Goal: Task Accomplishment & Management: Manage account settings

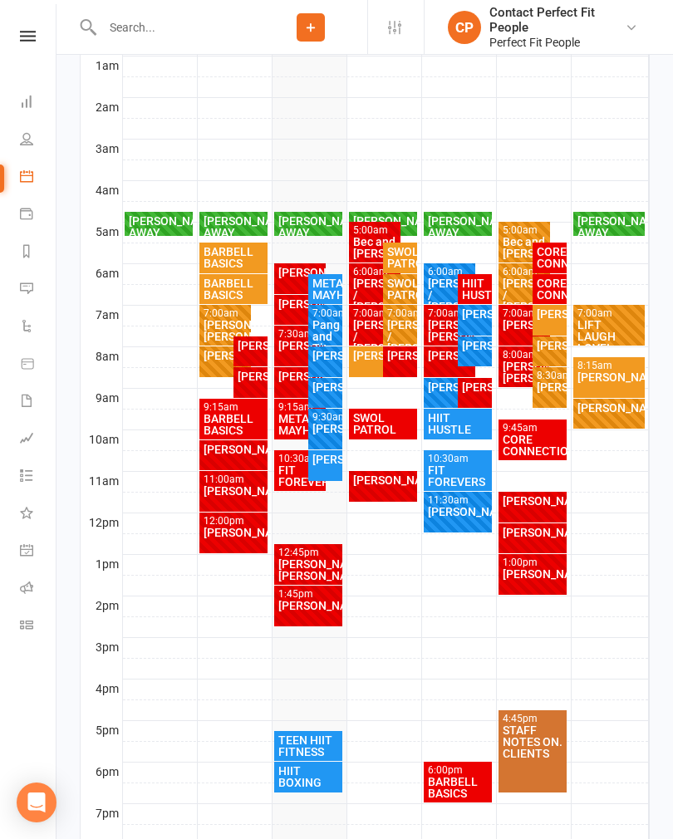
click at [408, 361] on div "[PERSON_NAME]" at bounding box center [399, 356] width 27 height 12
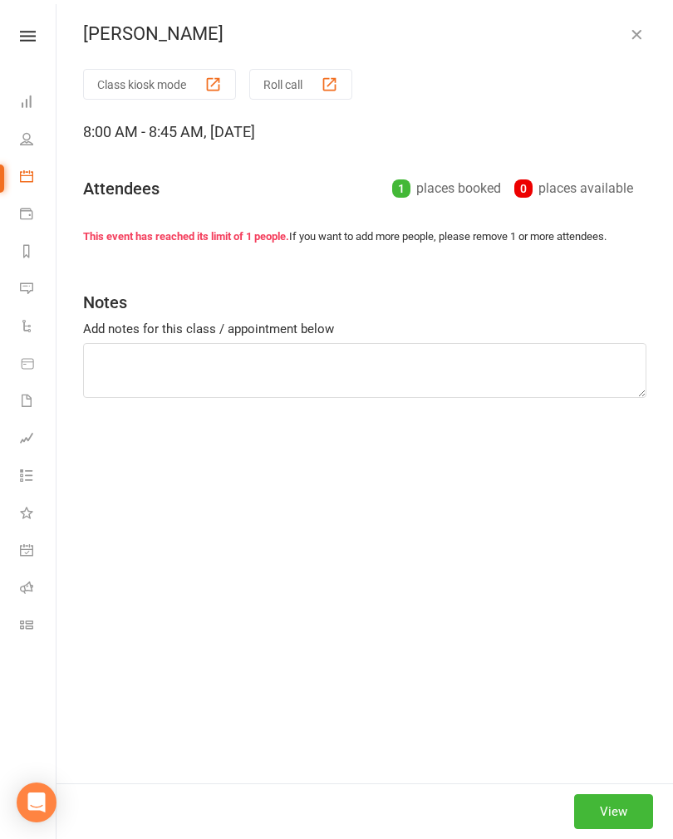
type textarea "BB squats BB hip thrust Kneeling cable rotation X4 Bench press Chest fly cable …"
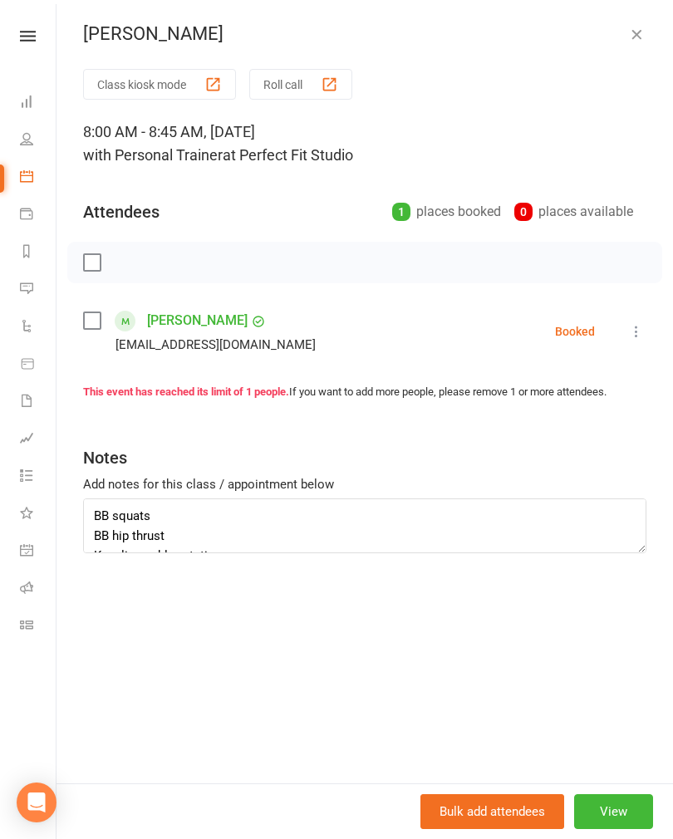
click at [646, 32] on button "button" at bounding box center [636, 34] width 20 height 20
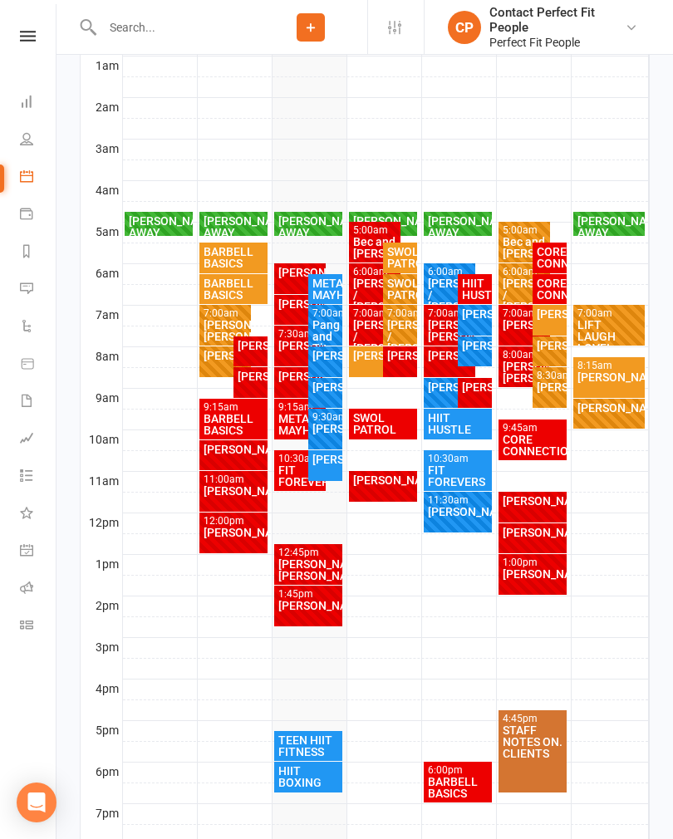
click at [395, 479] on div "[PERSON_NAME]" at bounding box center [383, 480] width 62 height 12
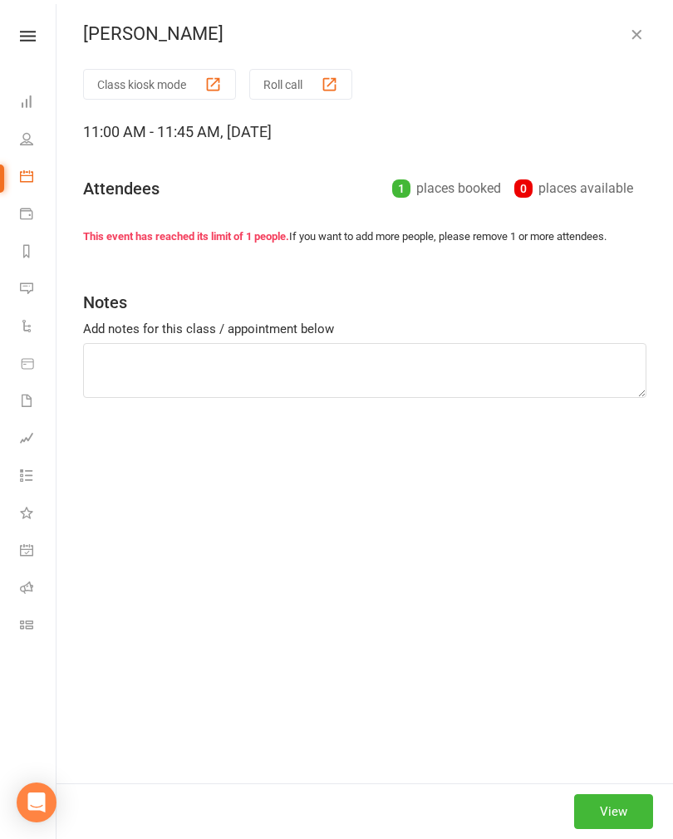
type textarea "BB squats BB hip thrust Kneeling cable rotation X4 Bench press Chest fly cable …"
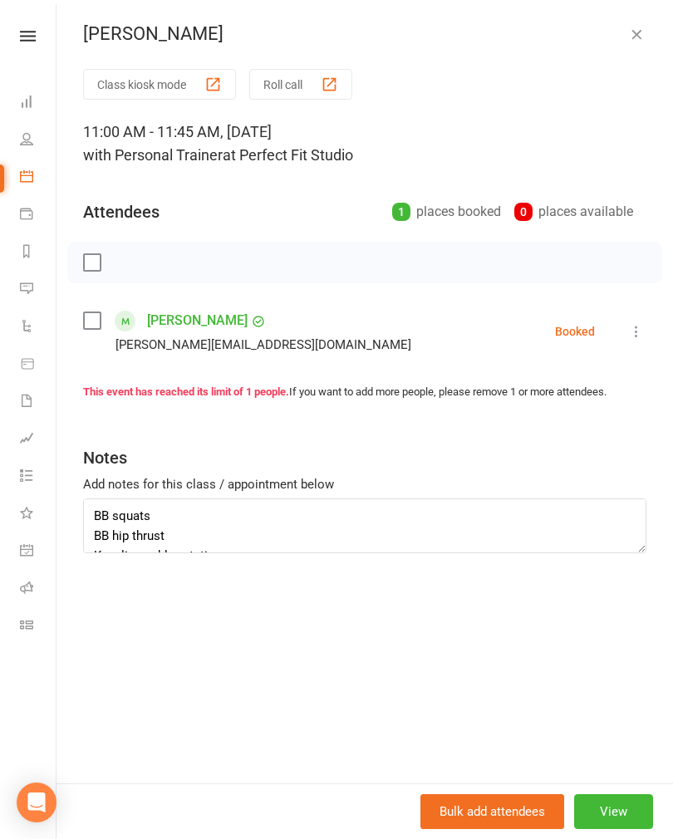
click at [632, 42] on icon "button" at bounding box center [636, 34] width 17 height 17
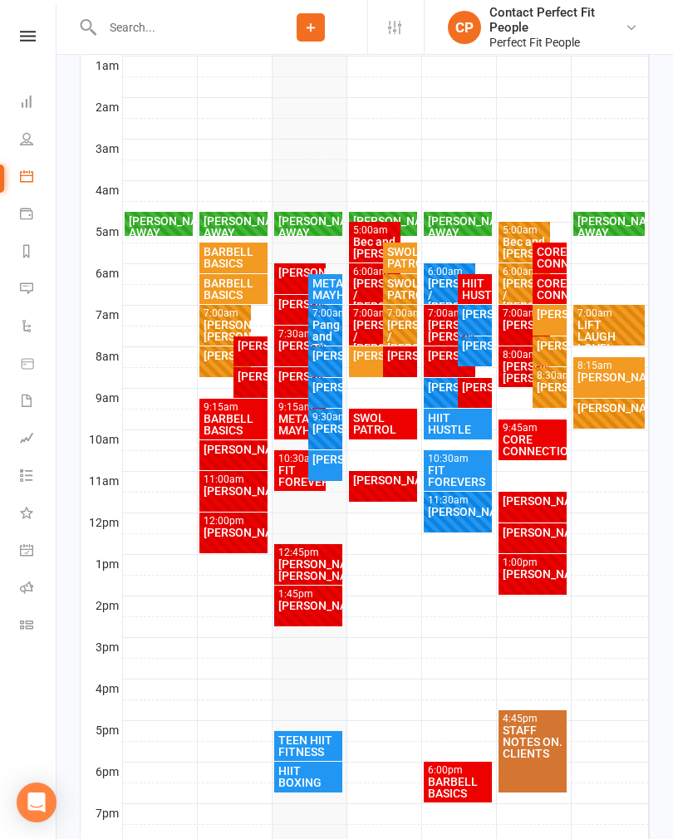
click at [359, 244] on div "Bec and [PERSON_NAME]" at bounding box center [375, 247] width 46 height 23
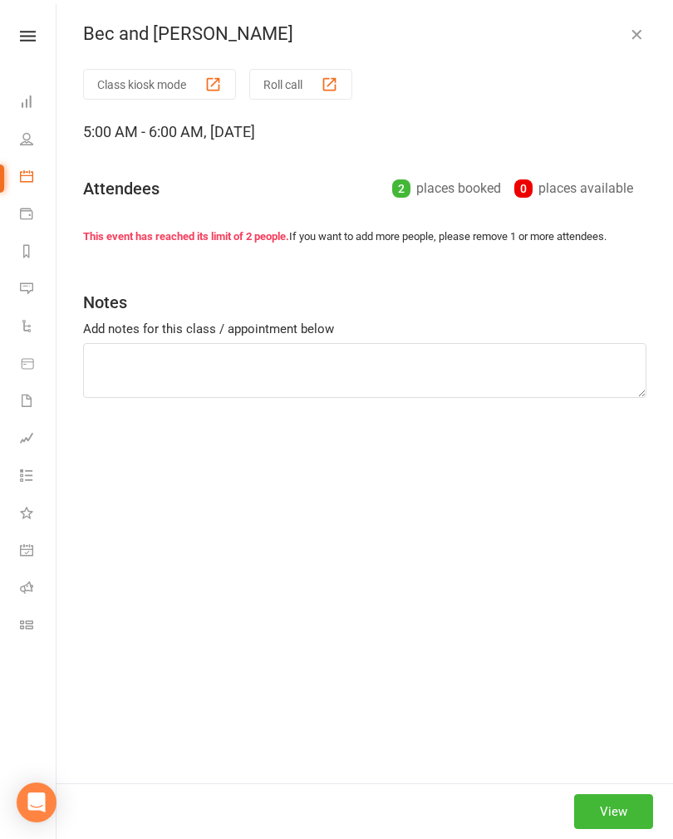
type textarea "BB squats BB hip thrust Kneeling cable rotation X4 Bench press Chest fly cable …"
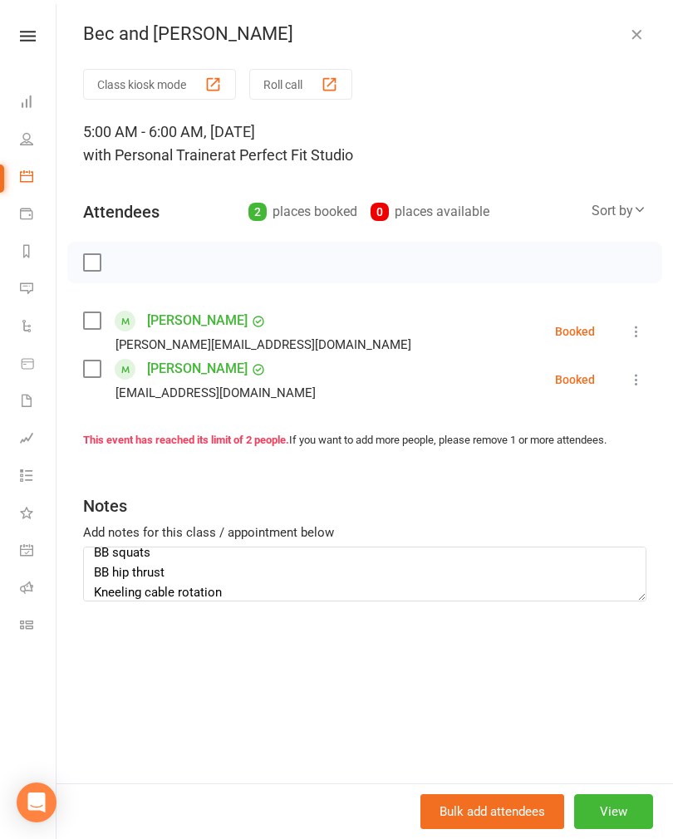
scroll to position [11, 0]
click at [76, 262] on div at bounding box center [364, 263] width 595 height 42
click at [97, 269] on label at bounding box center [91, 262] width 17 height 17
click at [123, 268] on icon "button" at bounding box center [129, 262] width 18 height 18
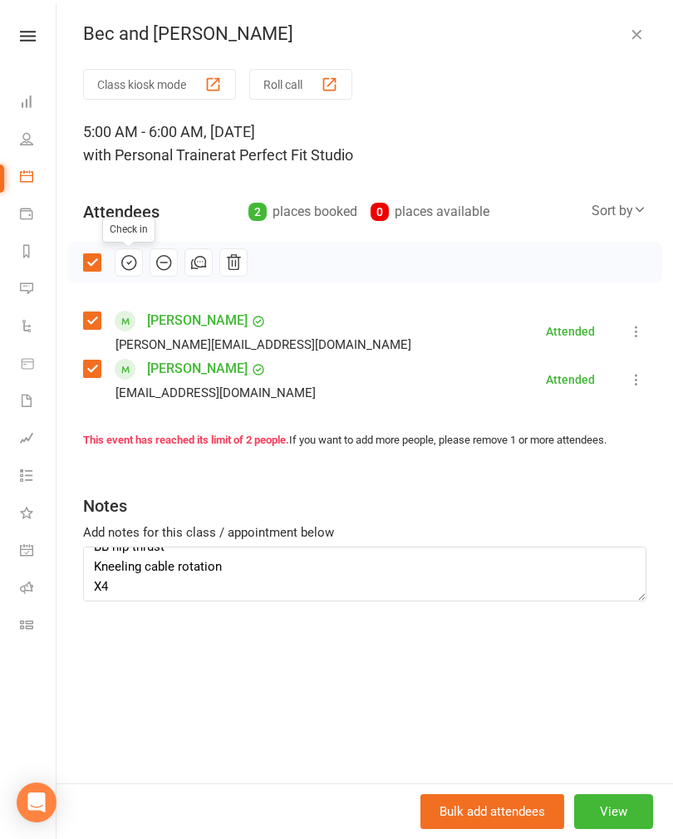
scroll to position [35, 0]
click at [639, 13] on div "Bec and [PERSON_NAME] Class kiosk mode Roll call 5:00 AM - 6:00 AM, [DATE] with…" at bounding box center [365, 419] width 617 height 839
click at [641, 43] on button "button" at bounding box center [636, 34] width 20 height 20
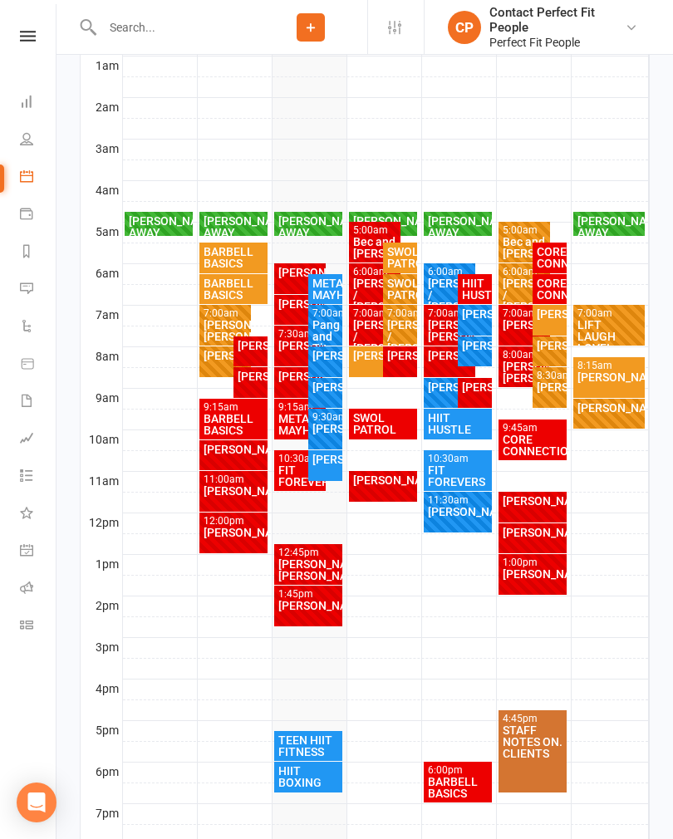
click at [411, 253] on div "SWOL PATROL" at bounding box center [399, 257] width 27 height 23
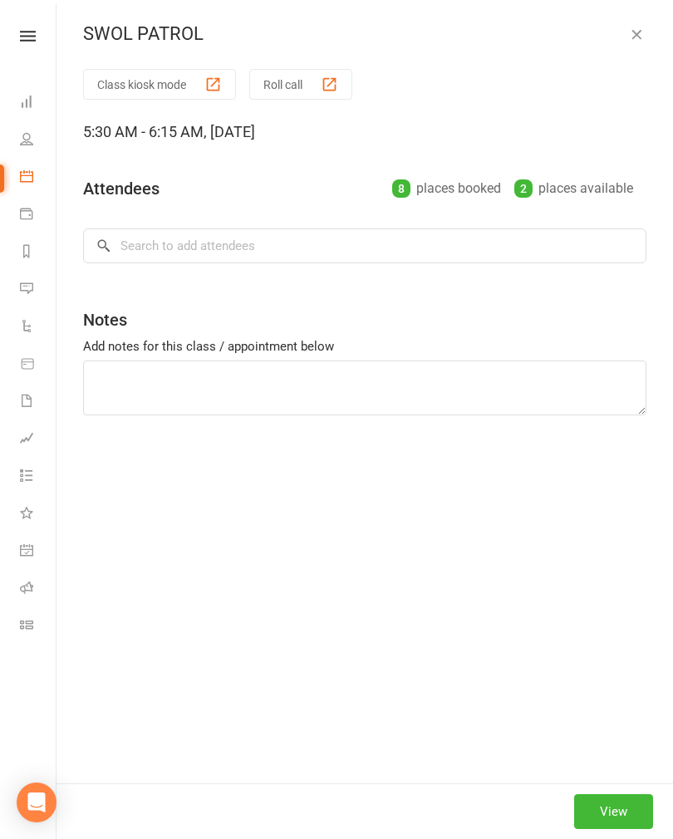
type textarea "40/20 4 sets Cable Rear Delt Cable Flys Hex B-stance DL Bear Plank Knee Taps Be…"
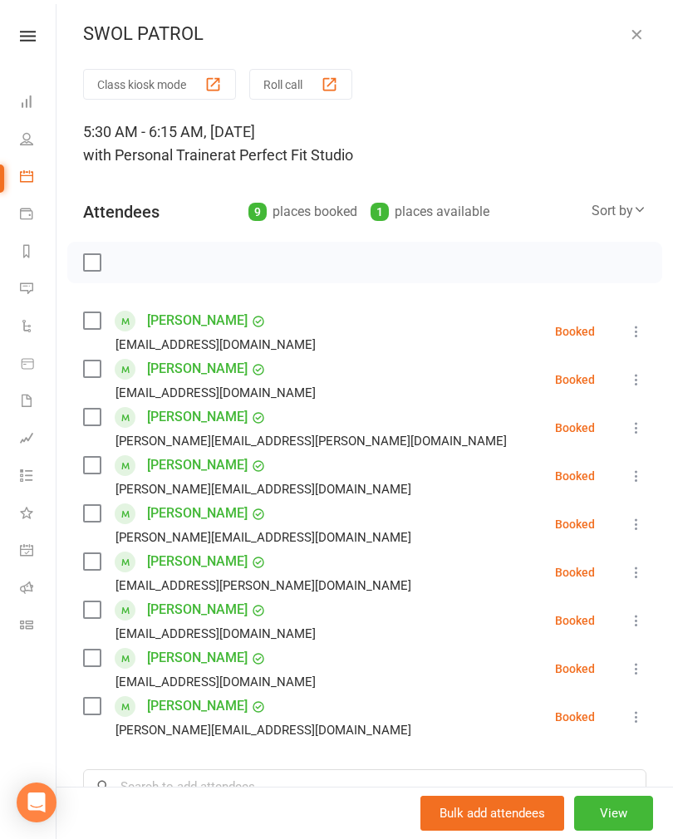
click at [640, 32] on icon "button" at bounding box center [636, 34] width 17 height 17
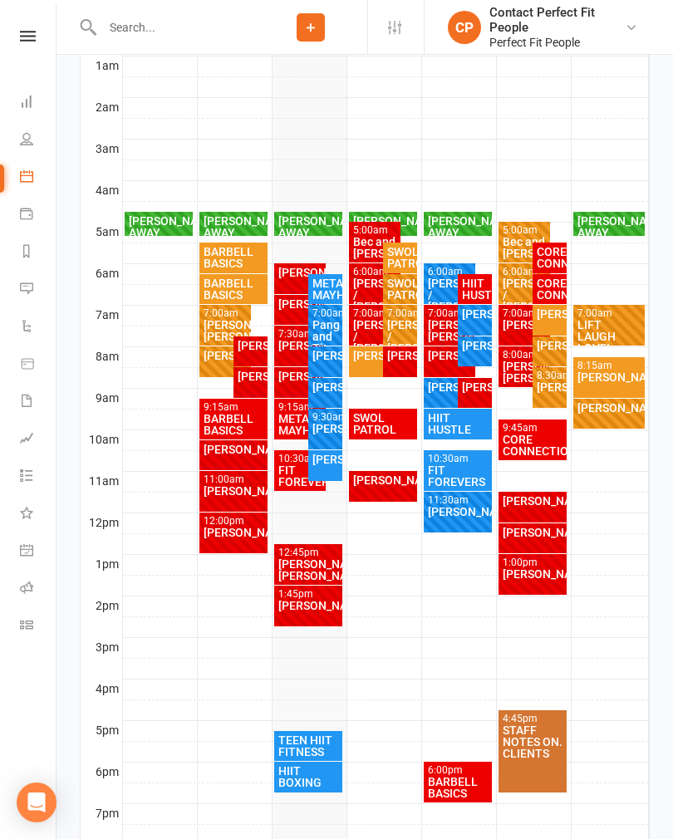
click at [406, 271] on div "SWOL PATROL" at bounding box center [400, 258] width 34 height 31
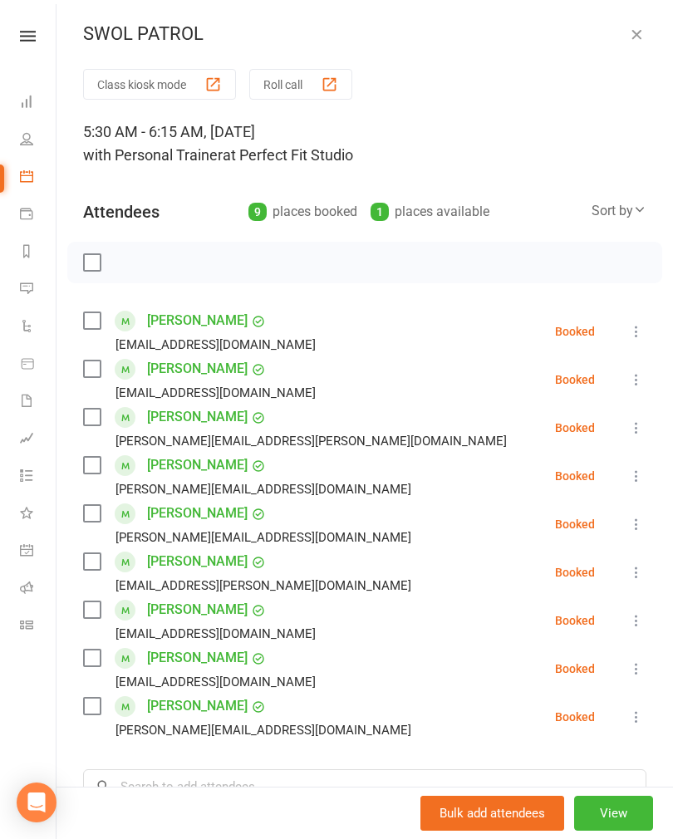
type textarea "40/20 4 sets Cable Rear Delt Cable Flys Hex B-stance DL Bear Plank Knee Taps Be…"
click at [633, 30] on icon "button" at bounding box center [636, 34] width 17 height 17
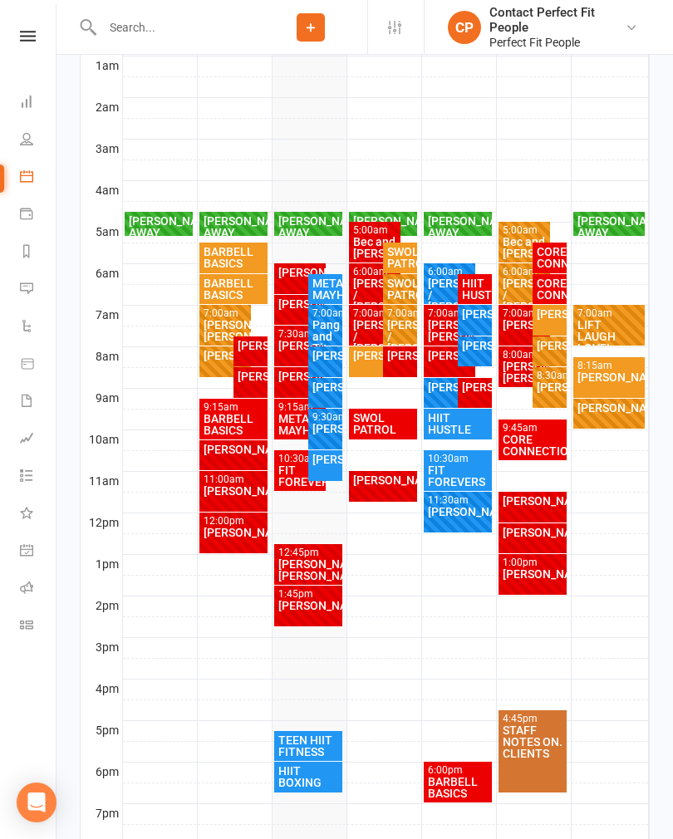
click at [393, 433] on div "SWOL PATROL" at bounding box center [383, 423] width 62 height 23
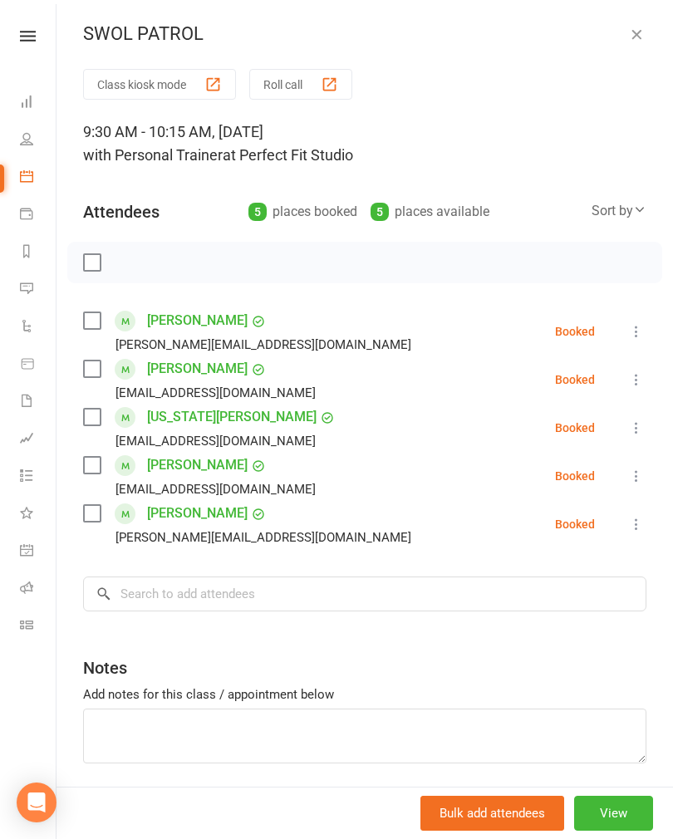
click at [631, 37] on icon "button" at bounding box center [636, 34] width 17 height 17
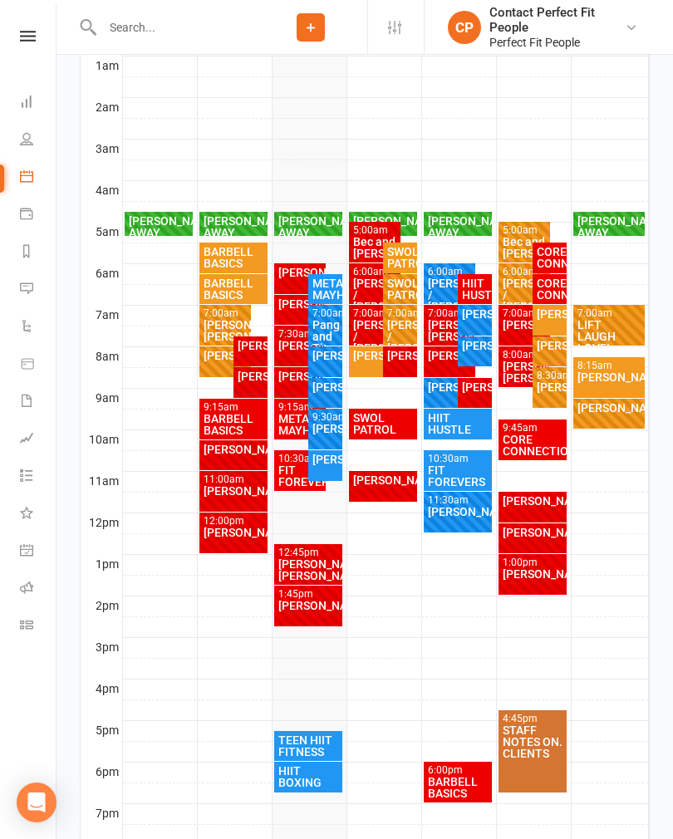
click at [390, 486] on div "[PERSON_NAME]" at bounding box center [383, 480] width 62 height 12
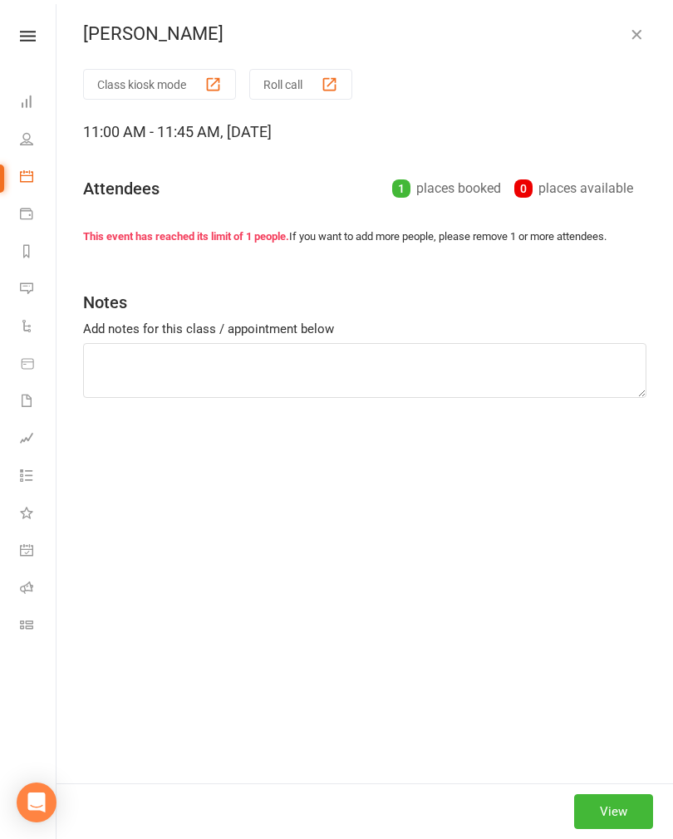
type textarea "BB squats BB hip thrust Kneeling cable rotation X4 Bench press Chest fly cable …"
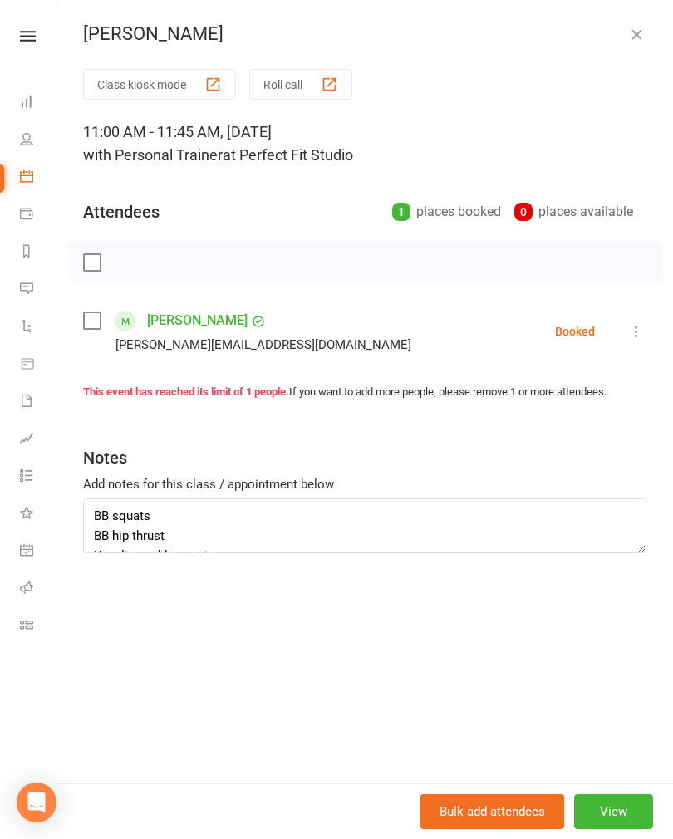
click at [623, 50] on div "[PERSON_NAME] Class kiosk mode Roll call 11:00 AM - 11:45 AM, [DATE] with Perso…" at bounding box center [365, 419] width 617 height 839
click at [627, 41] on button "button" at bounding box center [636, 34] width 20 height 20
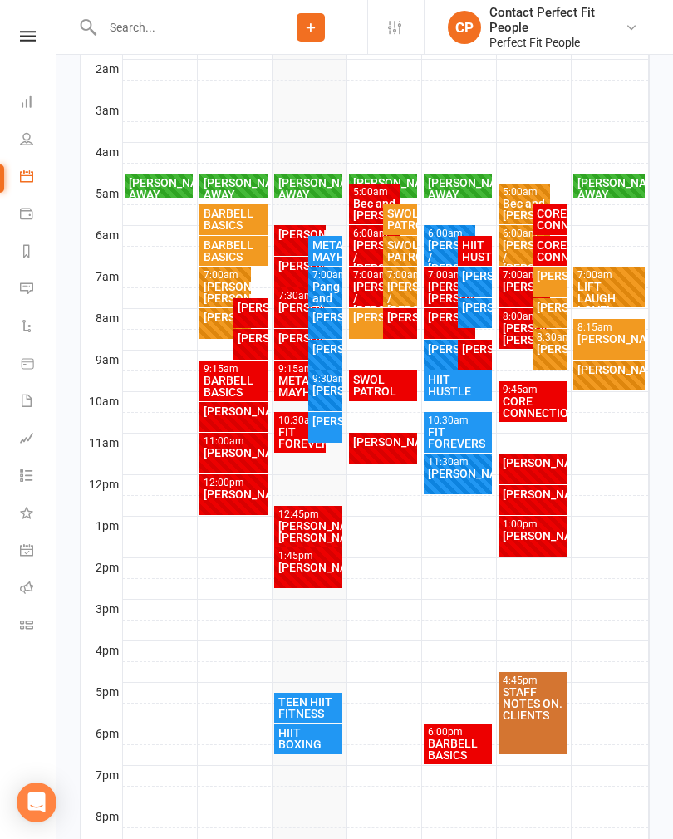
scroll to position [376, 0]
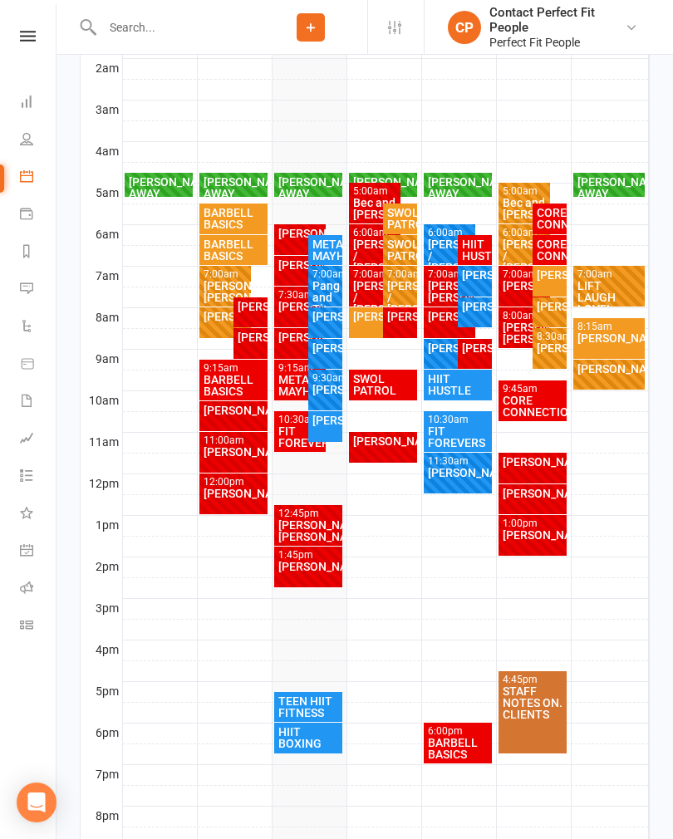
click at [398, 219] on div "SWOL PATROL" at bounding box center [399, 218] width 27 height 23
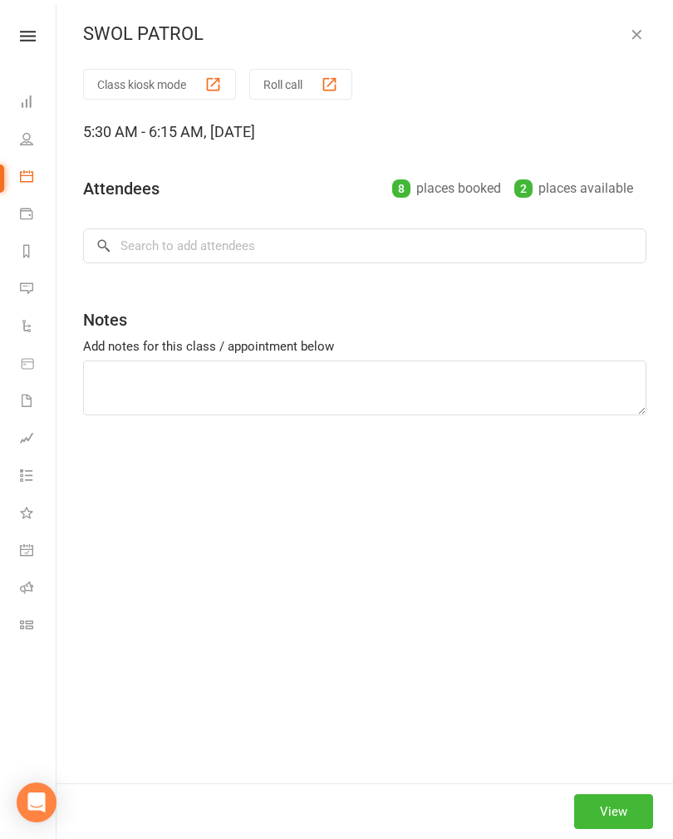
type textarea "40/20 4 sets Cable Rear Delt Cable Flys Hex B-stance DL Bear Plank Knee Taps Be…"
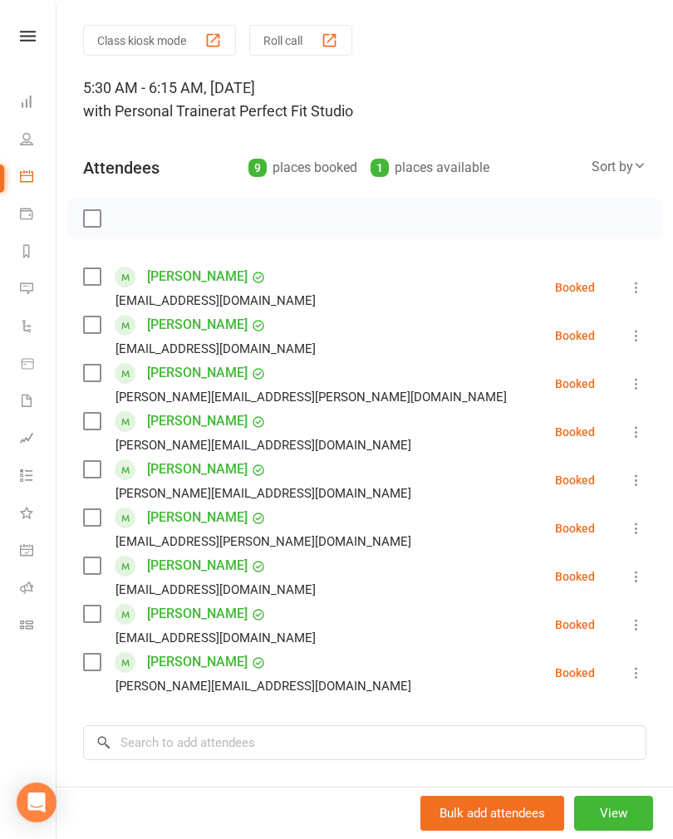
scroll to position [45, 0]
click at [643, 337] on icon at bounding box center [636, 335] width 17 height 17
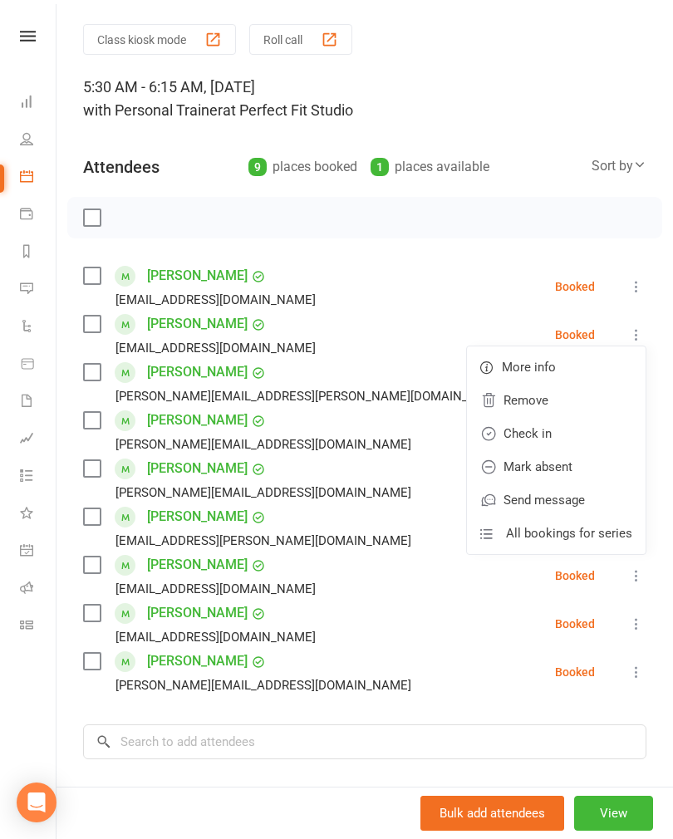
click at [563, 437] on link "Check in" at bounding box center [556, 433] width 179 height 33
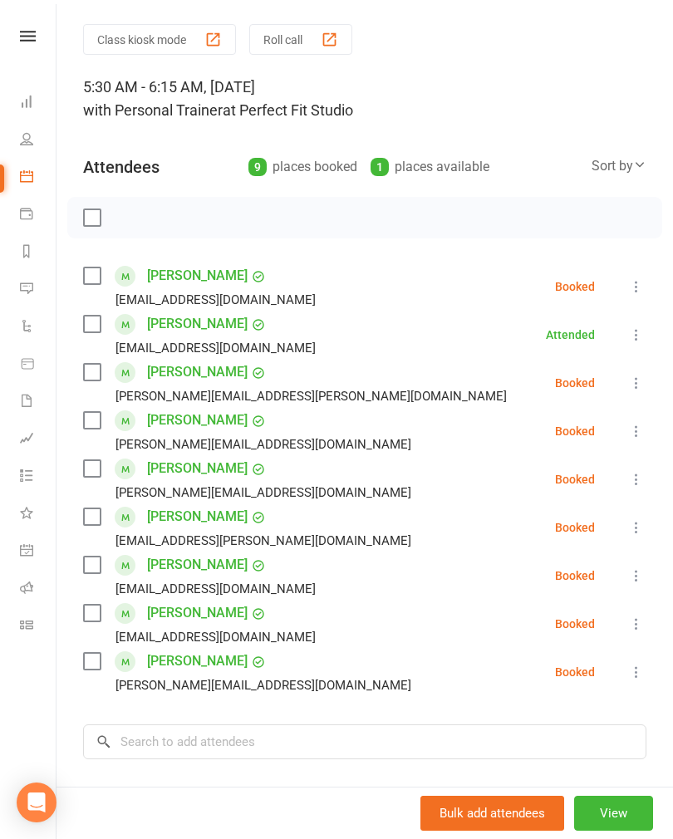
click at [629, 433] on icon at bounding box center [636, 431] width 17 height 17
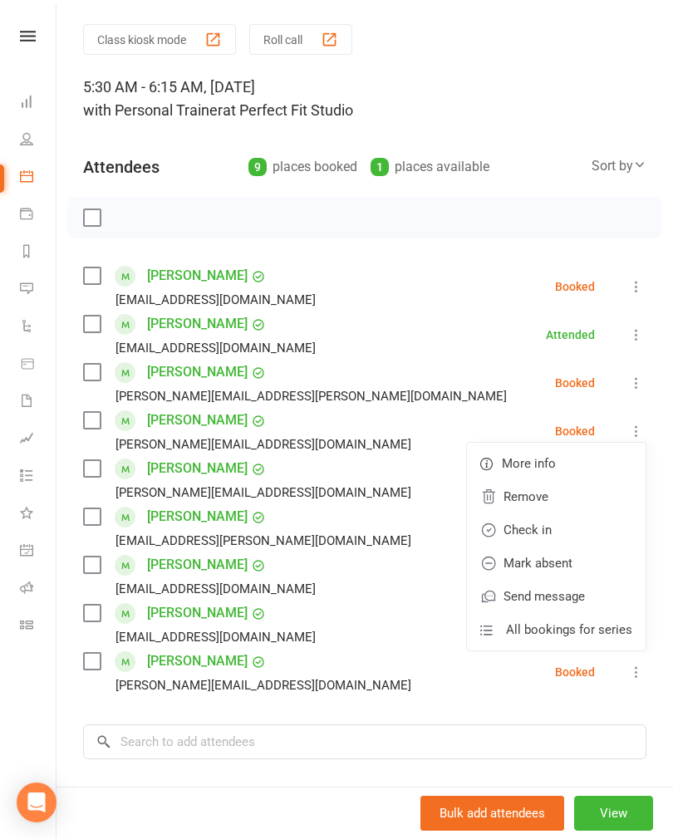
click at [581, 533] on link "Check in" at bounding box center [556, 529] width 179 height 33
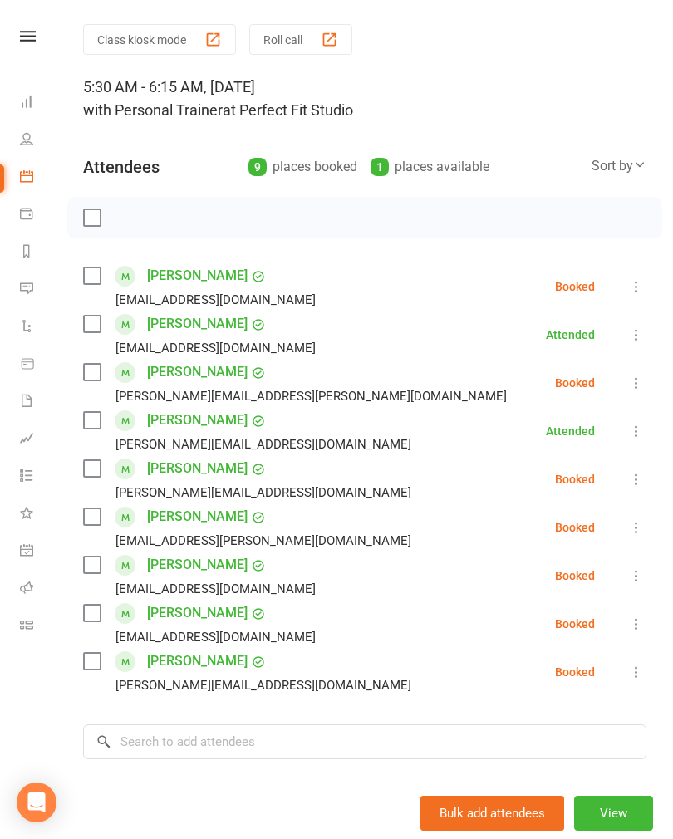
click at [634, 479] on icon at bounding box center [636, 479] width 17 height 17
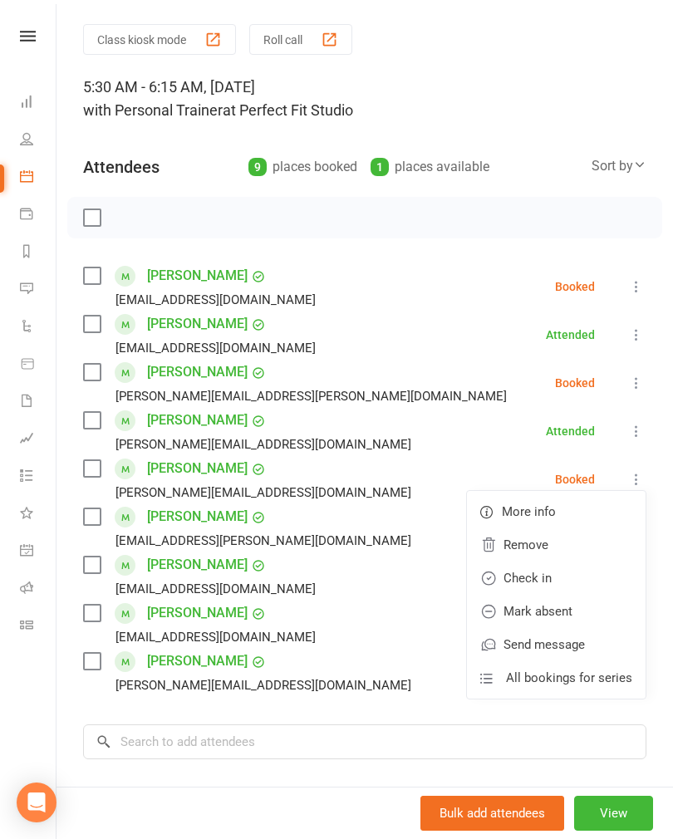
click at [582, 581] on link "Check in" at bounding box center [556, 578] width 179 height 33
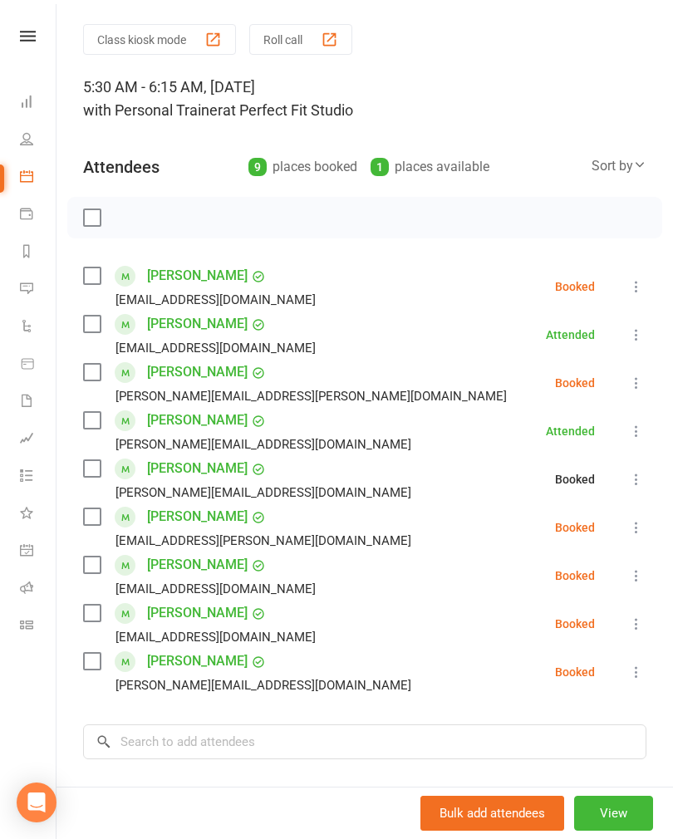
click at [638, 533] on icon at bounding box center [636, 527] width 17 height 17
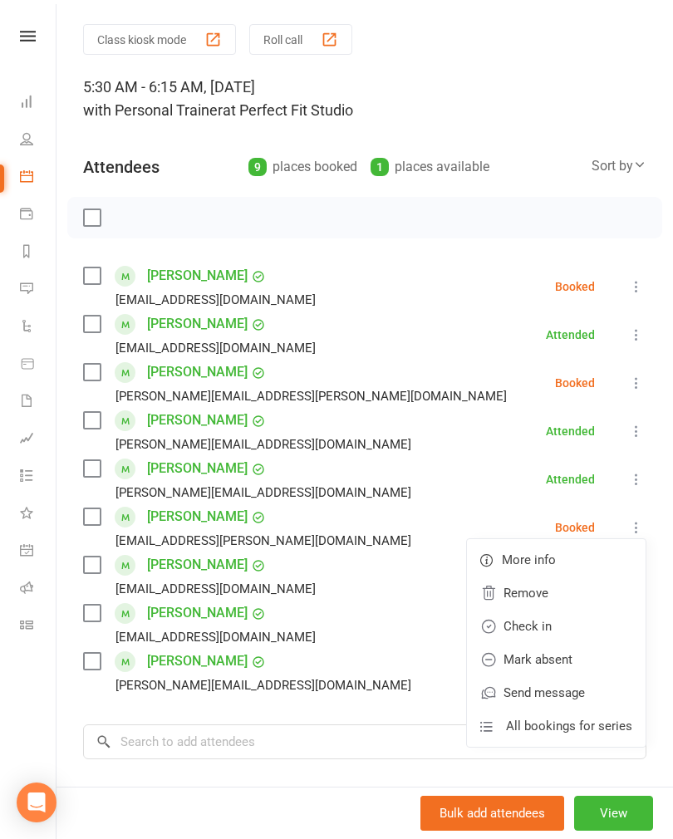
click at [585, 663] on link "Mark absent" at bounding box center [556, 659] width 179 height 33
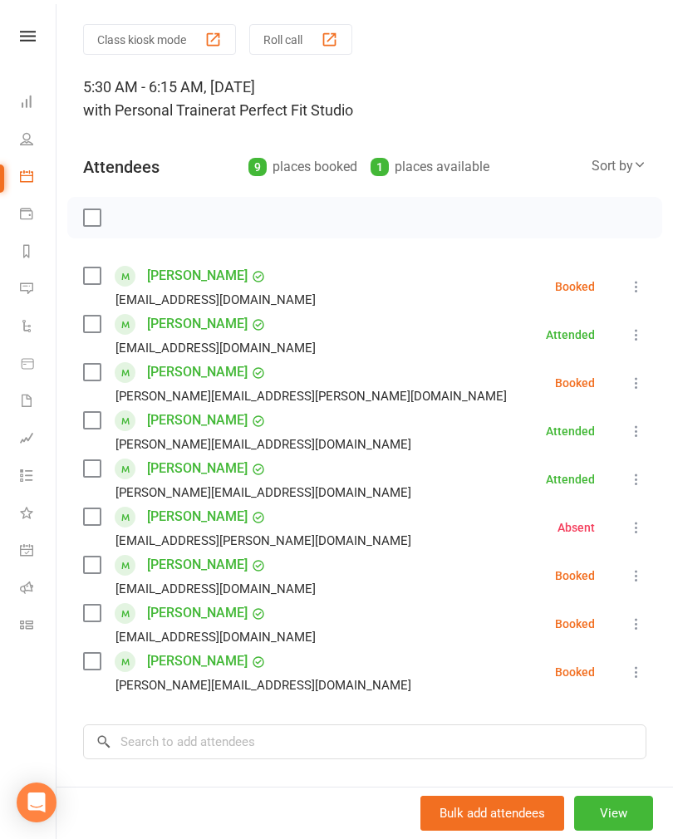
click at [642, 582] on icon at bounding box center [636, 576] width 17 height 17
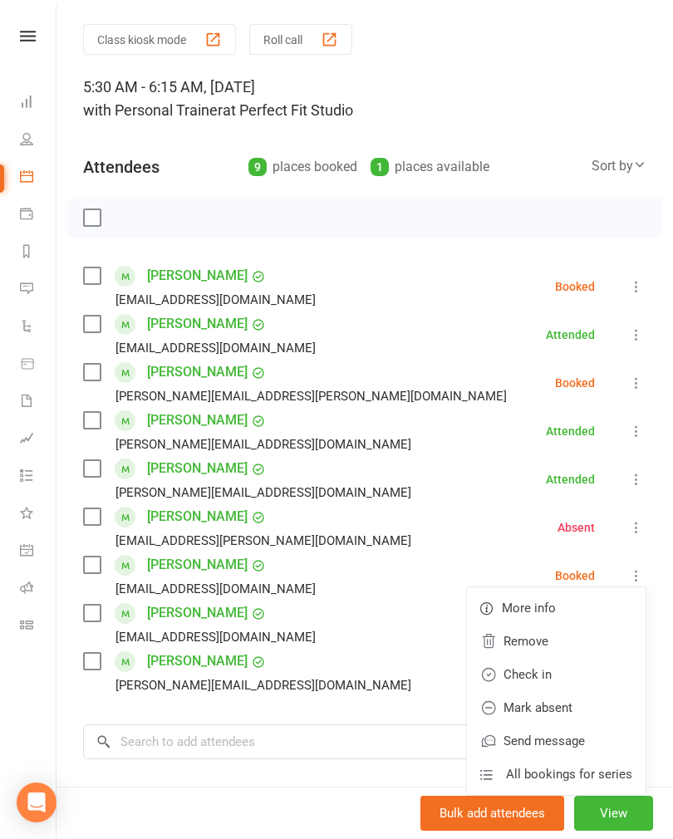
click at [582, 678] on link "Check in" at bounding box center [556, 674] width 179 height 33
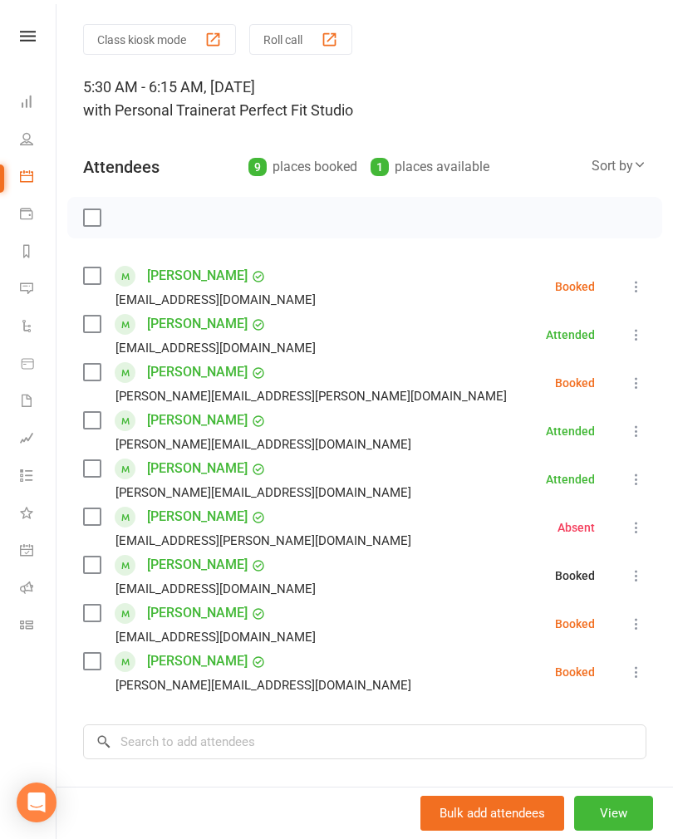
click at [638, 625] on icon at bounding box center [636, 624] width 17 height 17
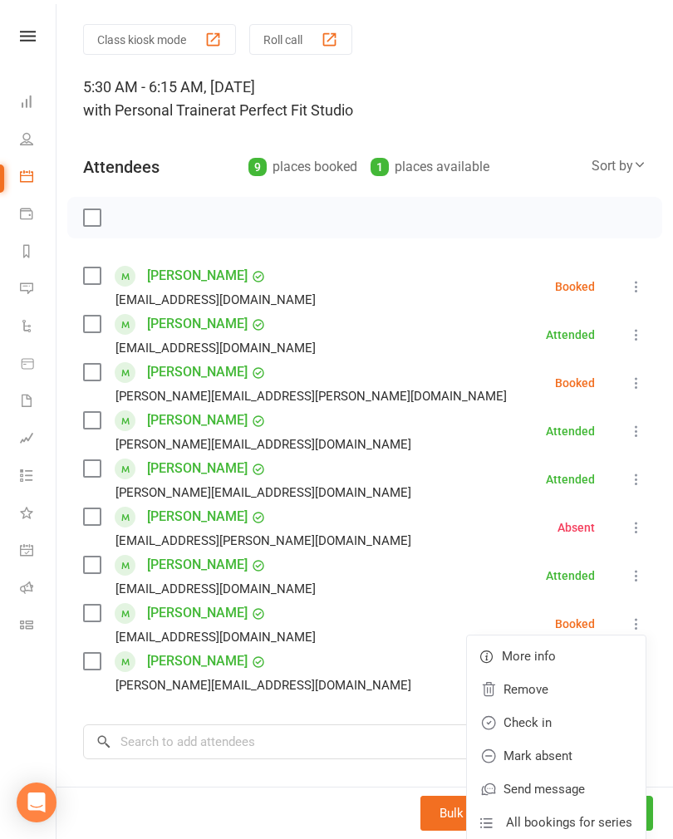
click at [593, 726] on link "Check in" at bounding box center [556, 722] width 179 height 33
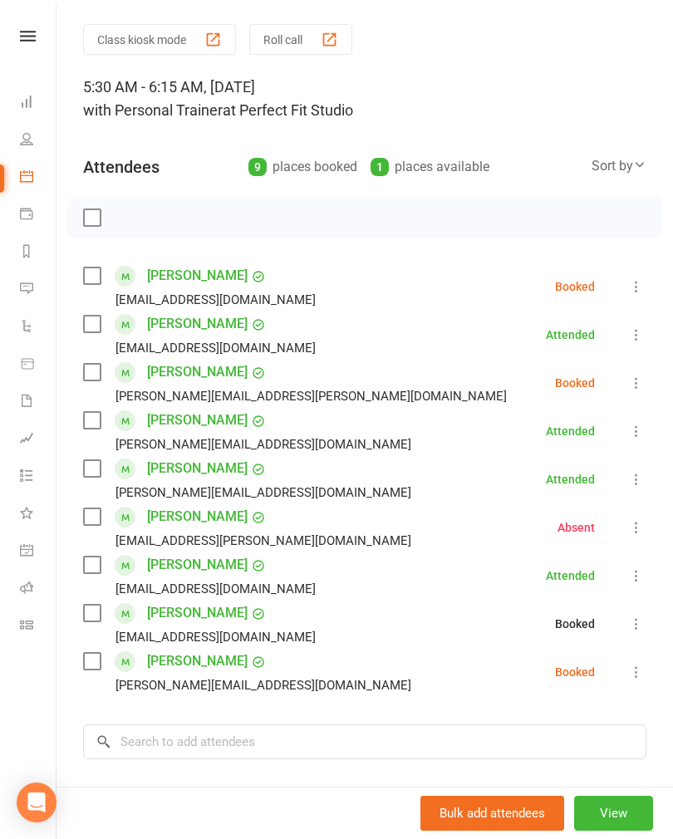
click at [641, 676] on icon at bounding box center [636, 672] width 17 height 17
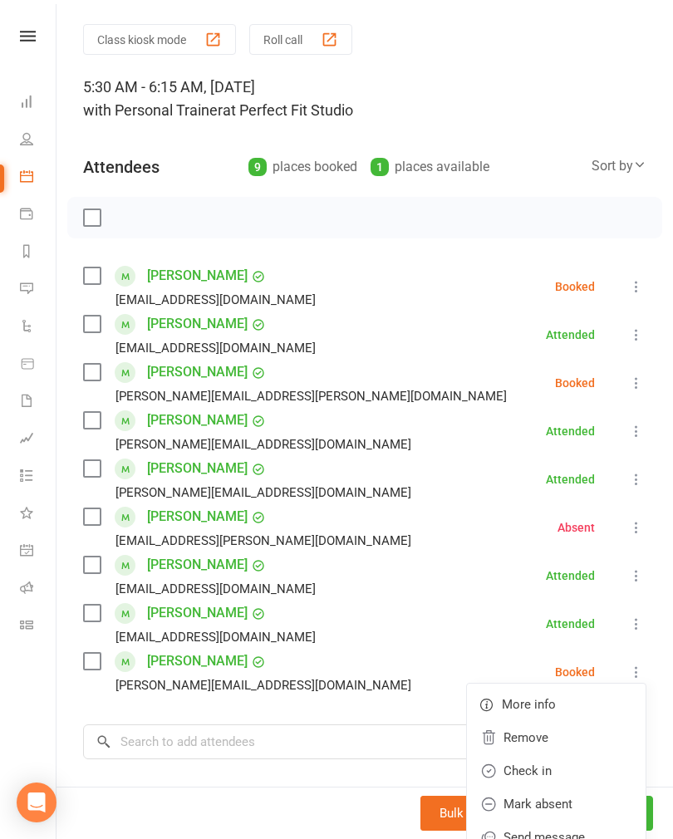
click at [582, 765] on link "Check in" at bounding box center [556, 770] width 179 height 33
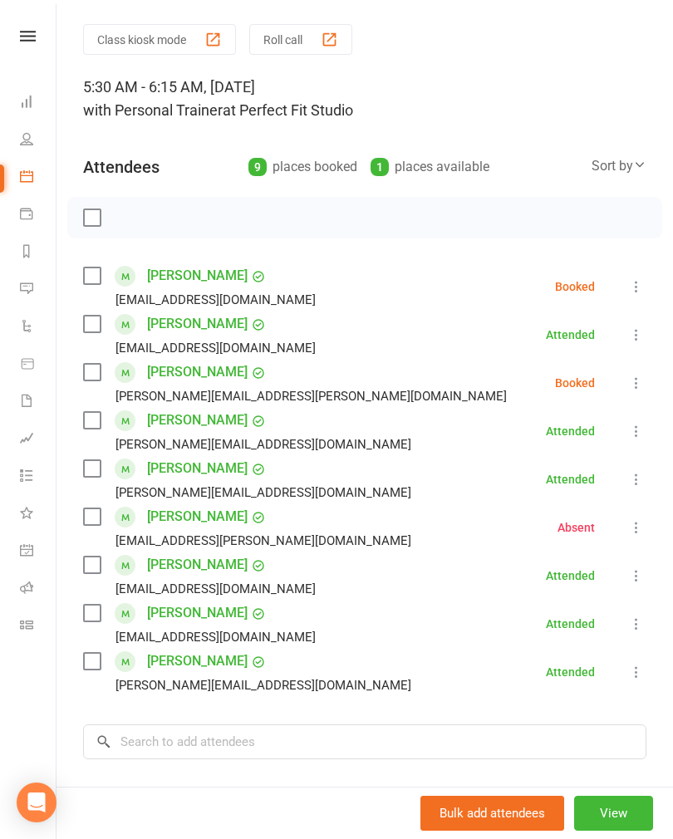
click at [628, 381] on button at bounding box center [636, 383] width 20 height 20
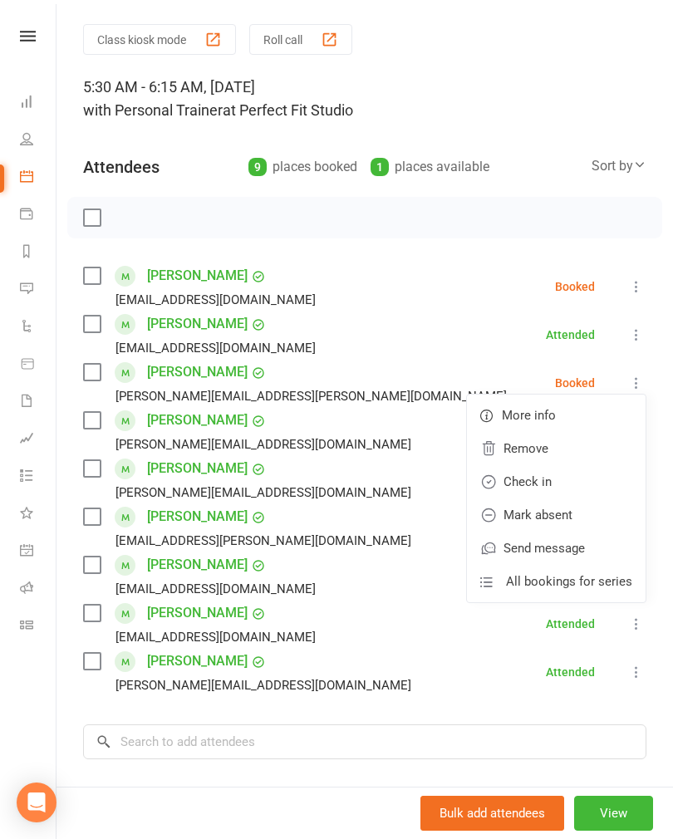
click at [566, 481] on link "Check in" at bounding box center [556, 481] width 179 height 33
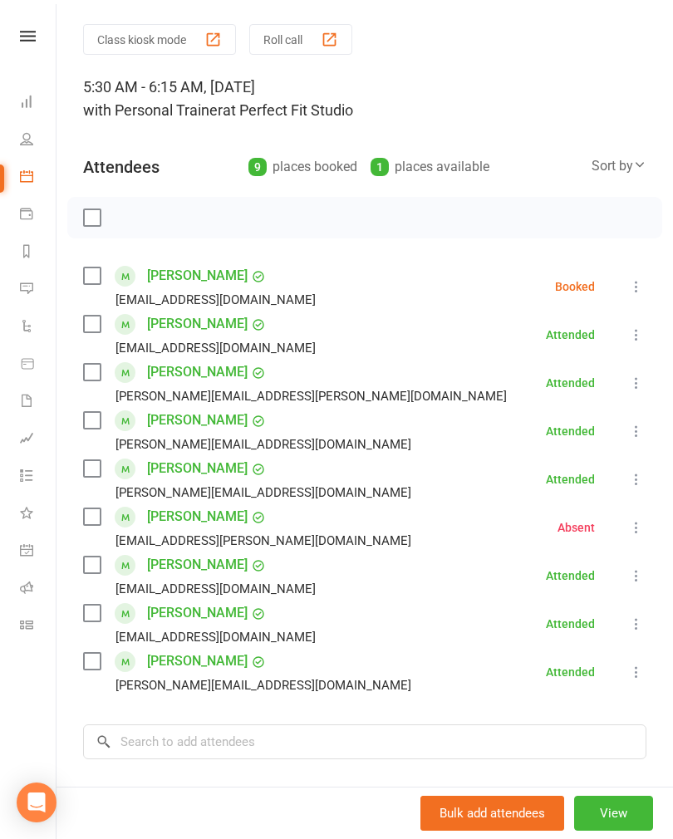
click at [641, 297] on button at bounding box center [636, 287] width 20 height 20
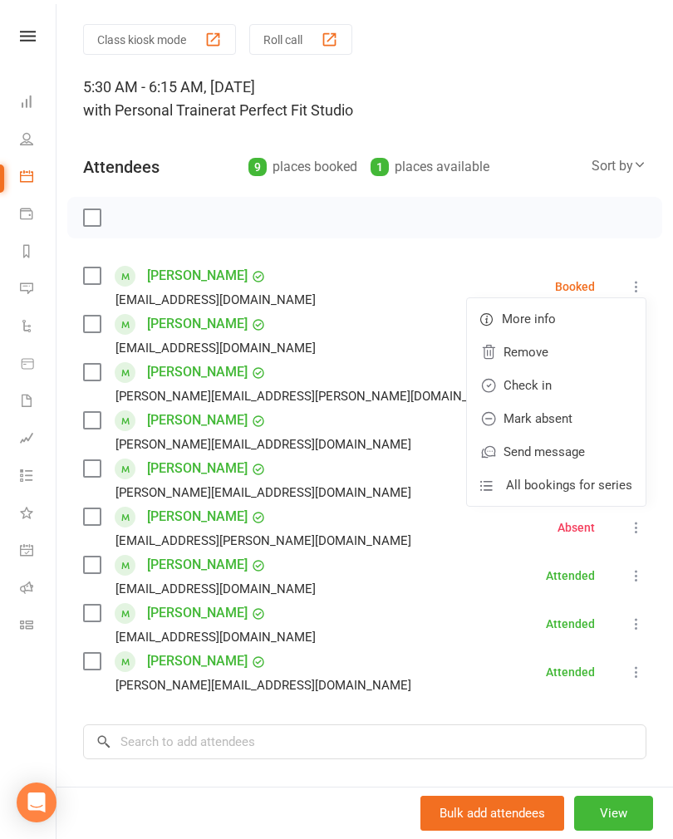
click at [580, 386] on link "Check in" at bounding box center [556, 385] width 179 height 33
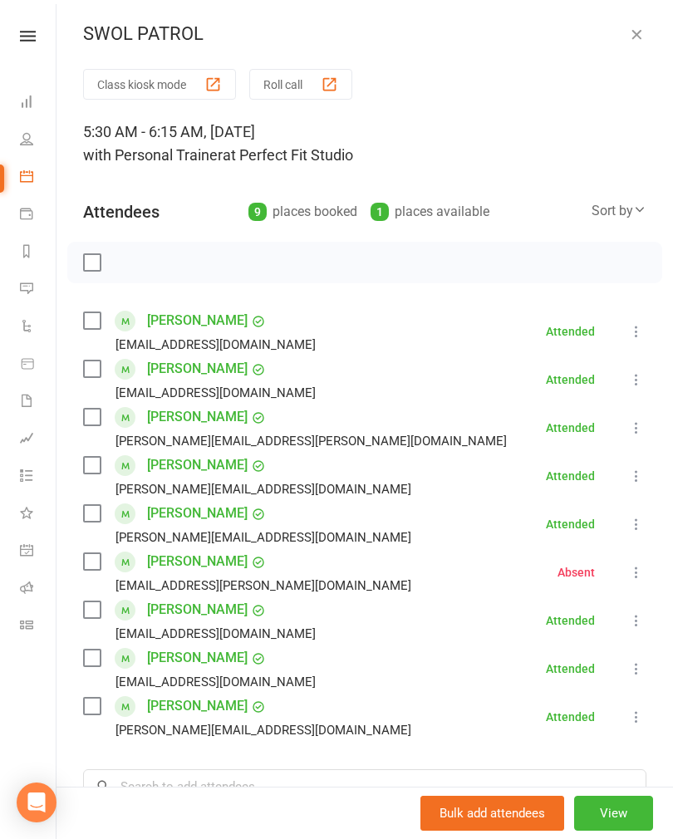
scroll to position [0, 0]
click at [640, 34] on icon "button" at bounding box center [636, 34] width 17 height 17
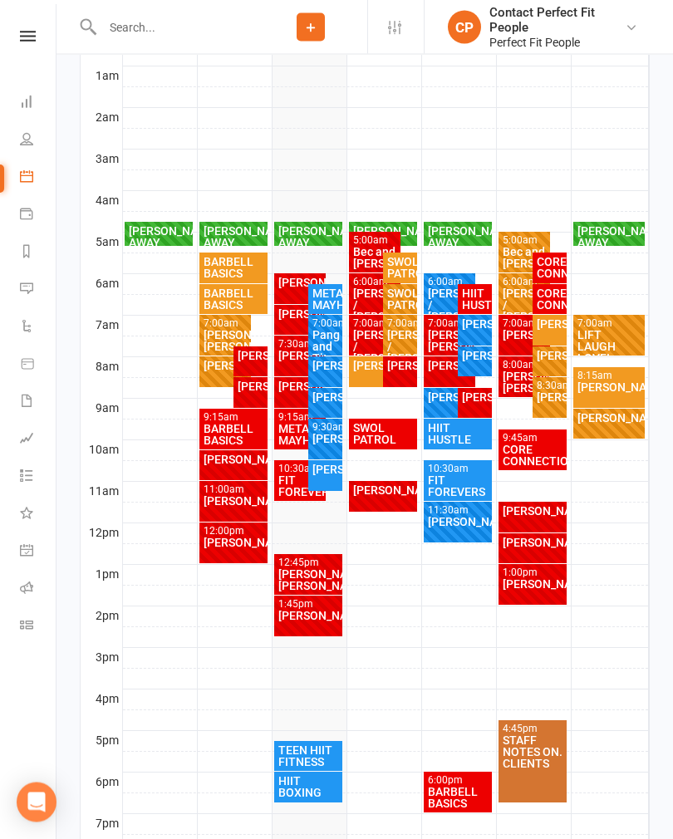
scroll to position [323, 0]
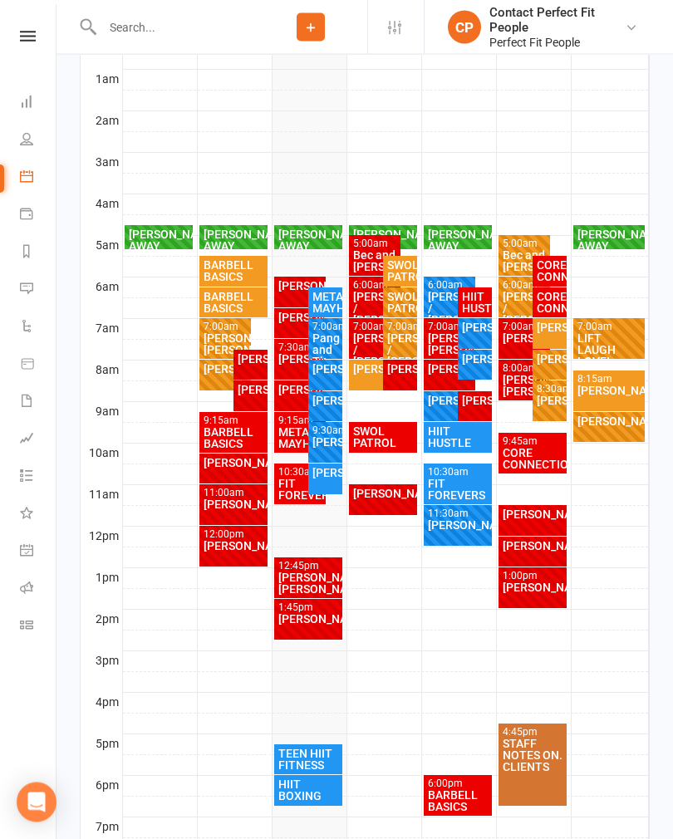
click at [398, 376] on div "[PERSON_NAME]" at bounding box center [399, 370] width 27 height 12
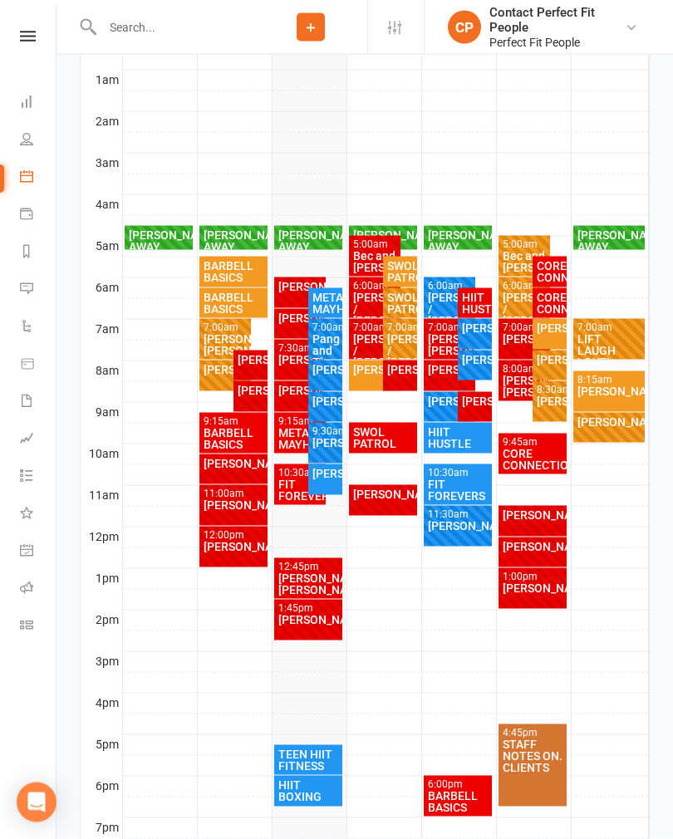
scroll to position [324, 0]
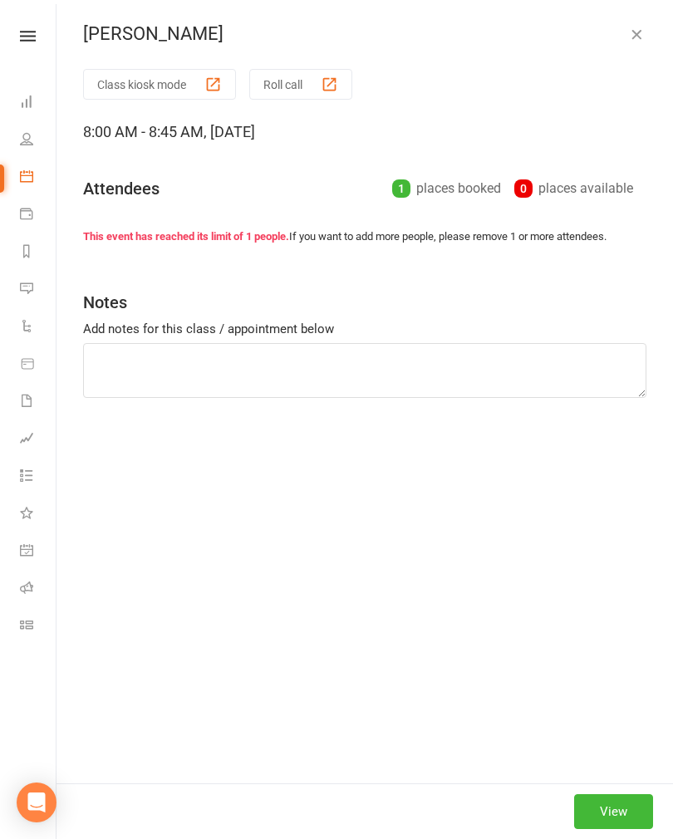
type textarea "BB squats BB hip thrust Kneeling cable rotation X4 Bench press Chest fly cable …"
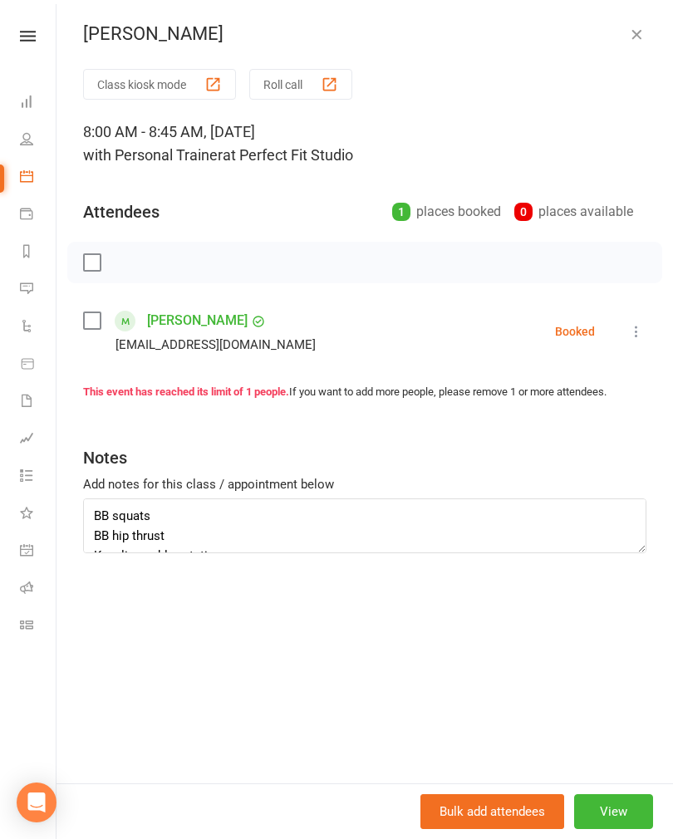
click at [631, 336] on icon at bounding box center [636, 331] width 17 height 17
click at [579, 460] on link "Mark absent" at bounding box center [563, 463] width 165 height 33
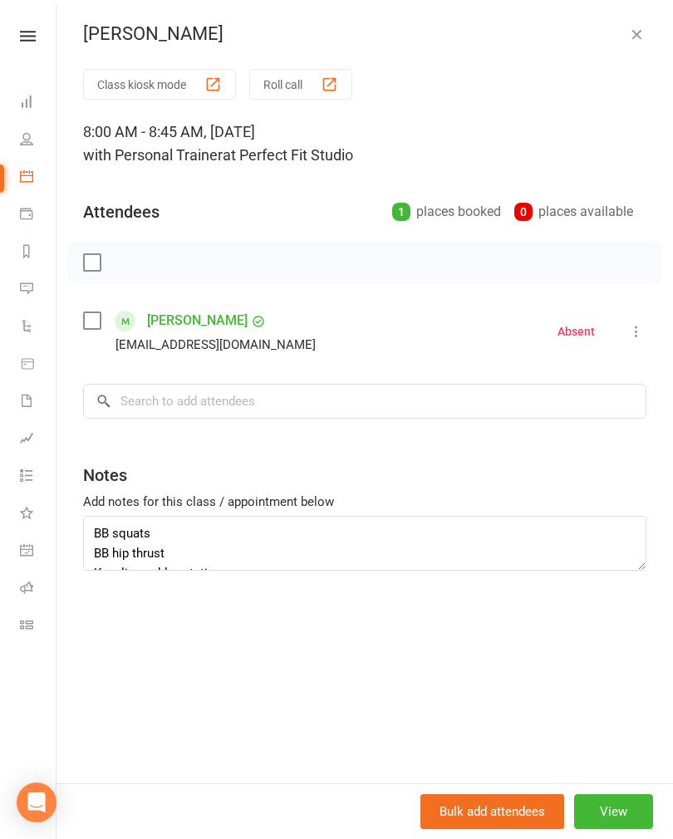
click at [644, 38] on icon "button" at bounding box center [636, 34] width 17 height 17
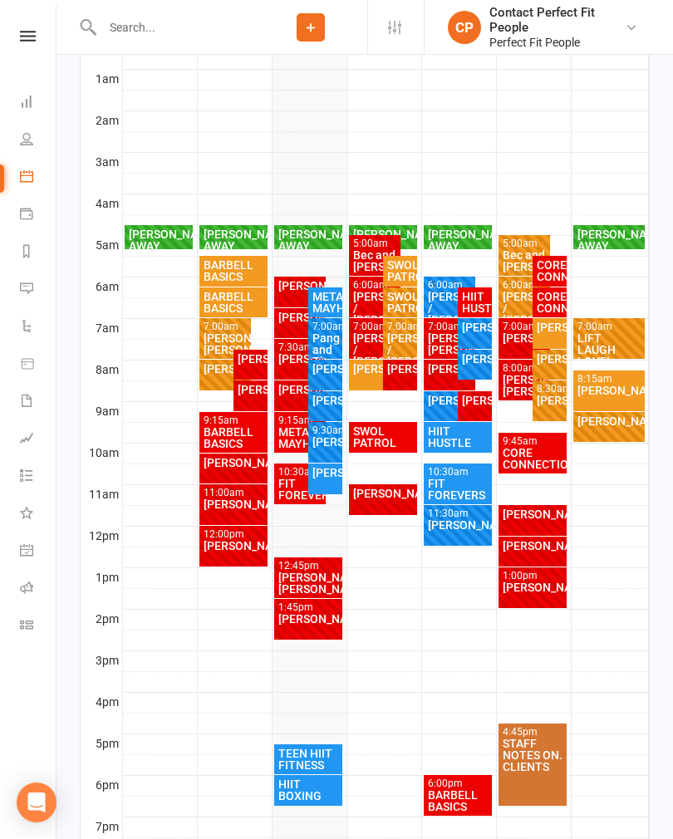
click at [520, 338] on div "[PERSON_NAME]" at bounding box center [525, 338] width 46 height 12
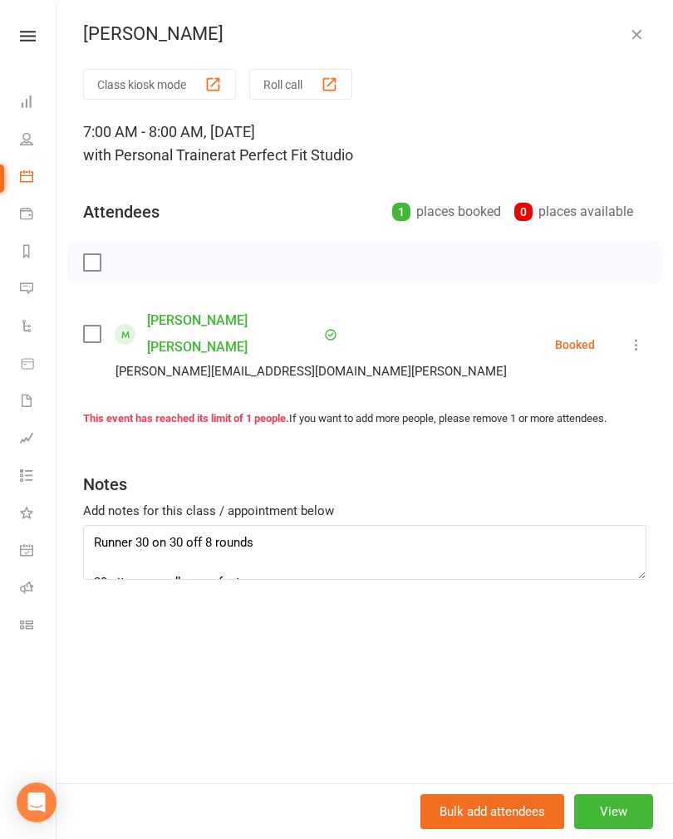
click at [645, 34] on button "button" at bounding box center [636, 34] width 20 height 20
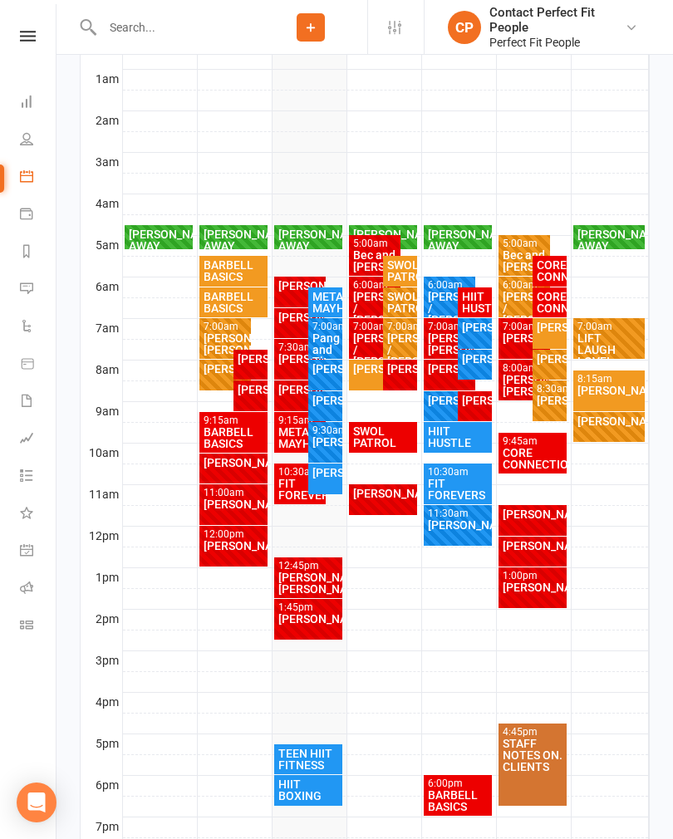
click at [367, 267] on div "Bec and [PERSON_NAME]" at bounding box center [375, 260] width 46 height 23
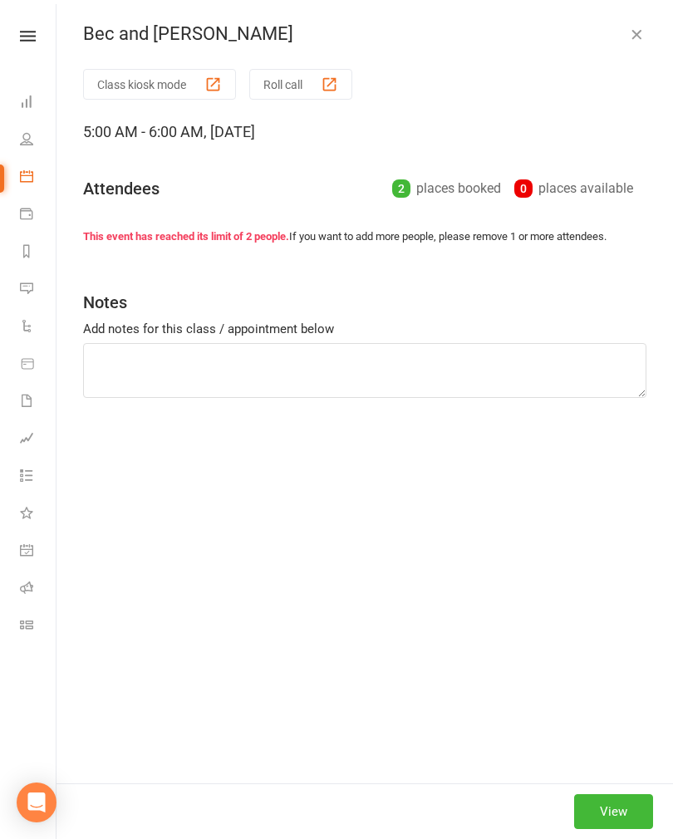
type textarea "BB squats BB hip thrust Kneeling cable rotation X4 Bench press Chest fly cable …"
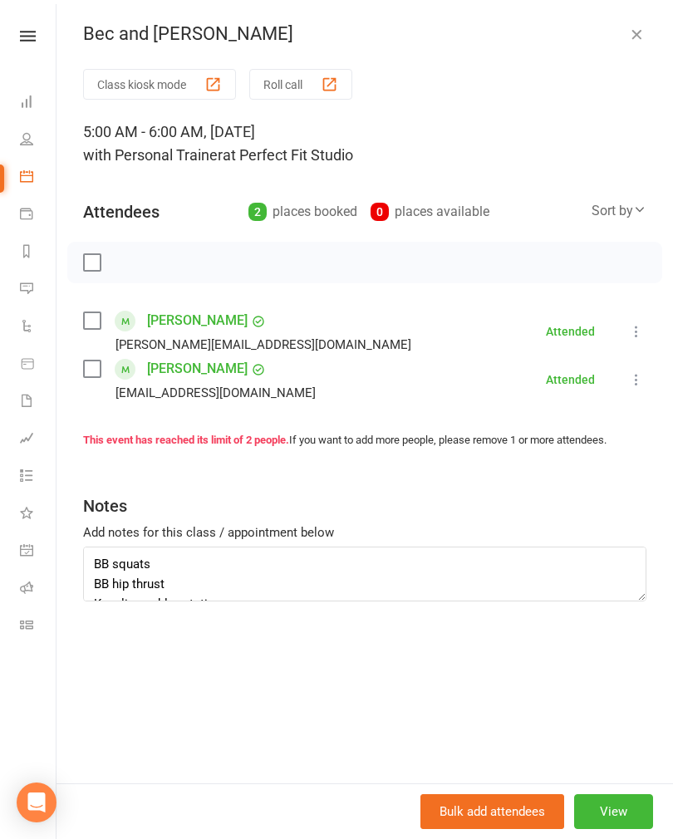
click at [632, 26] on icon "button" at bounding box center [636, 34] width 17 height 17
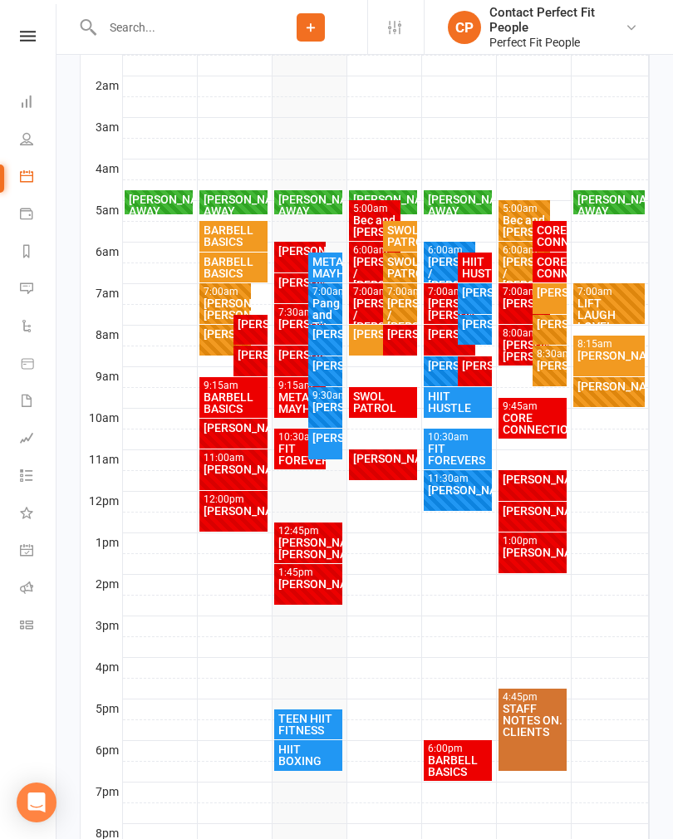
scroll to position [406, 0]
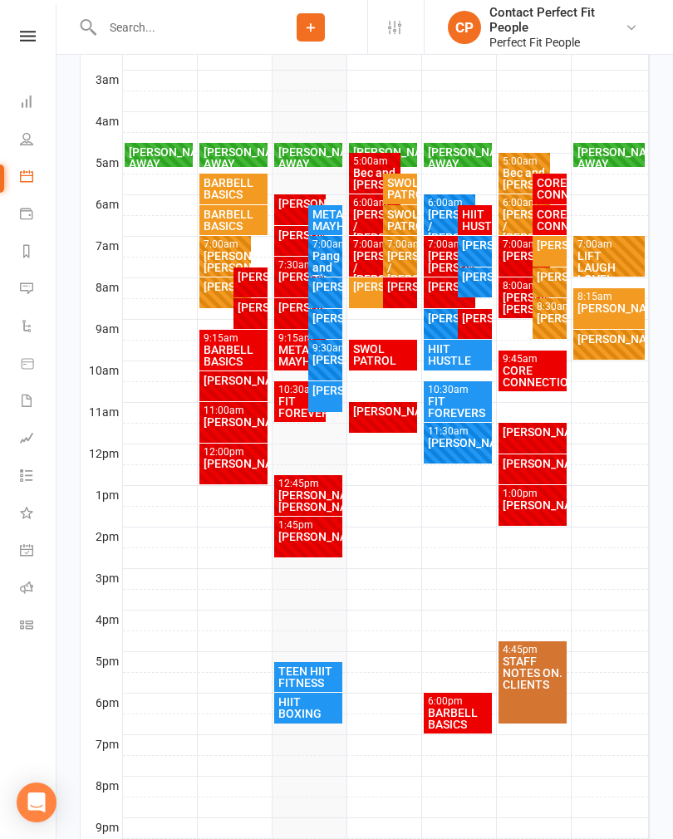
click at [396, 287] on div "[PERSON_NAME]" at bounding box center [399, 287] width 27 height 12
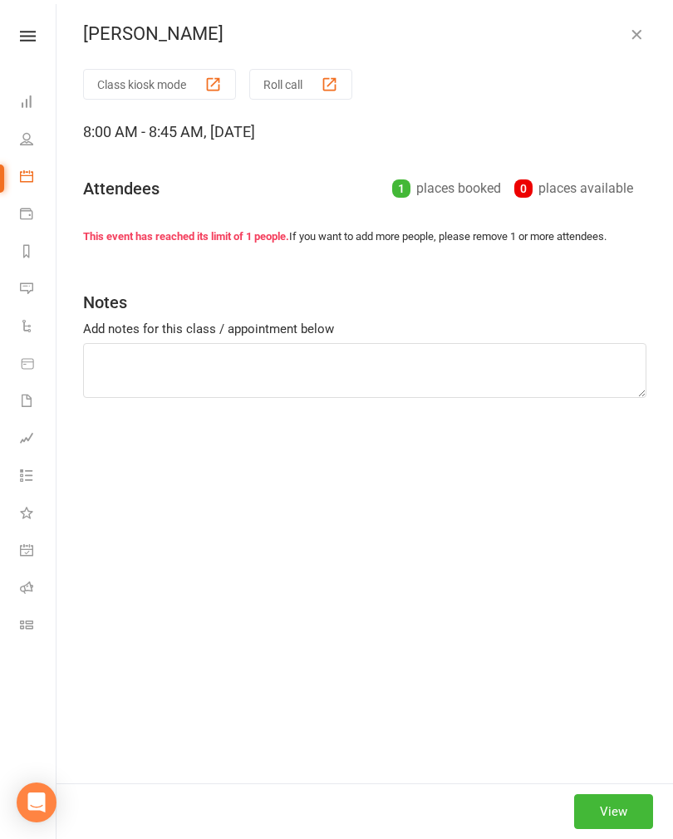
type textarea "BB squats BB hip thrust Kneeling cable rotation X4 Bench press Chest fly cable …"
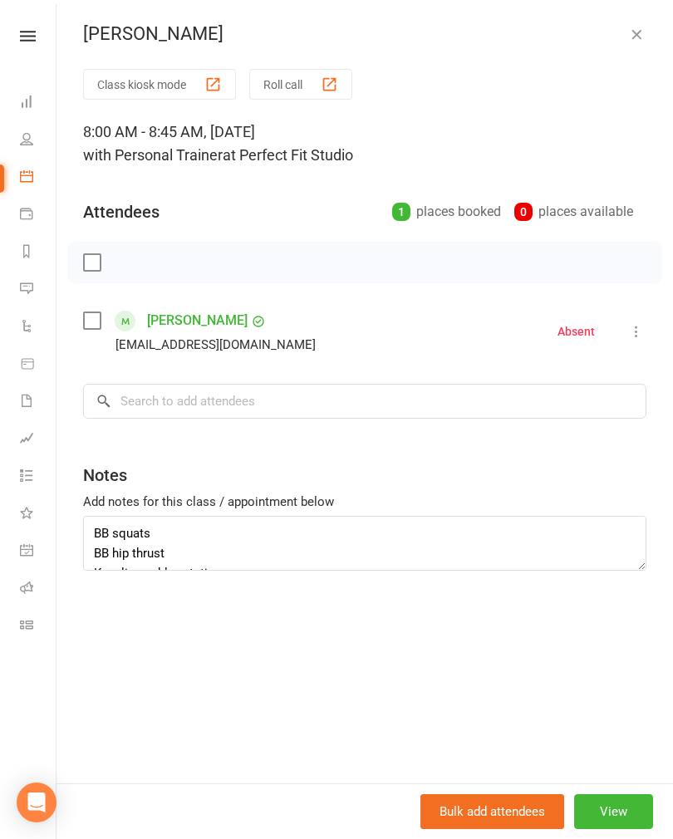
click at [623, 32] on div "[PERSON_NAME]" at bounding box center [365, 34] width 617 height 22
click at [628, 42] on button "button" at bounding box center [636, 34] width 20 height 20
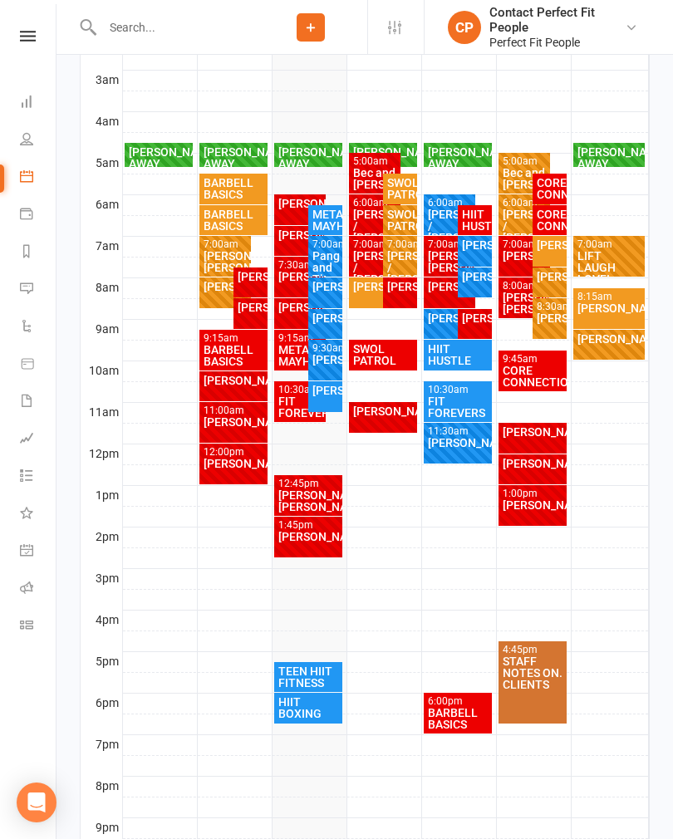
click at [372, 358] on div "SWOL PATROL" at bounding box center [383, 354] width 62 height 23
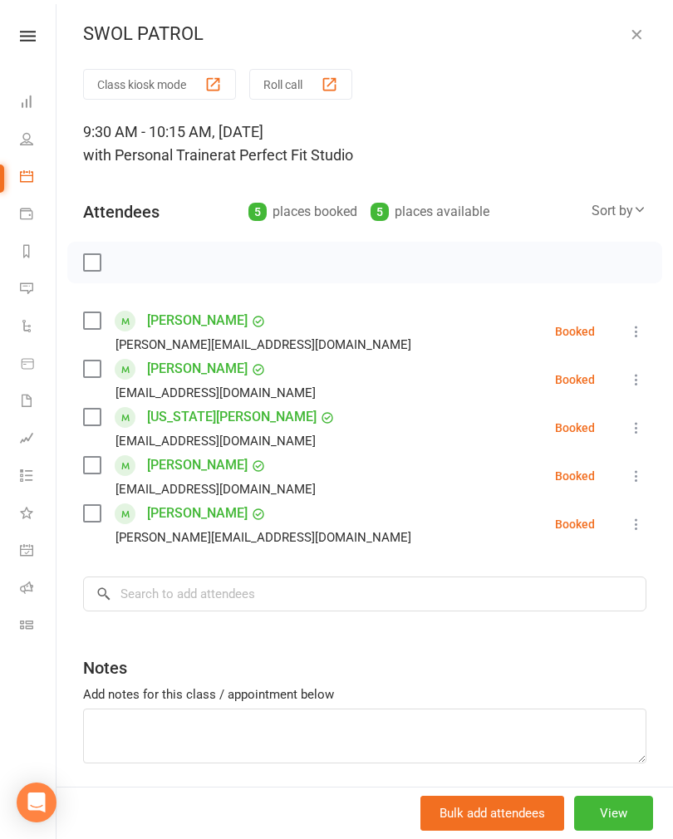
click at [612, 37] on div "SWOL PATROL" at bounding box center [365, 34] width 617 height 22
click at [642, 37] on icon "button" at bounding box center [636, 34] width 17 height 17
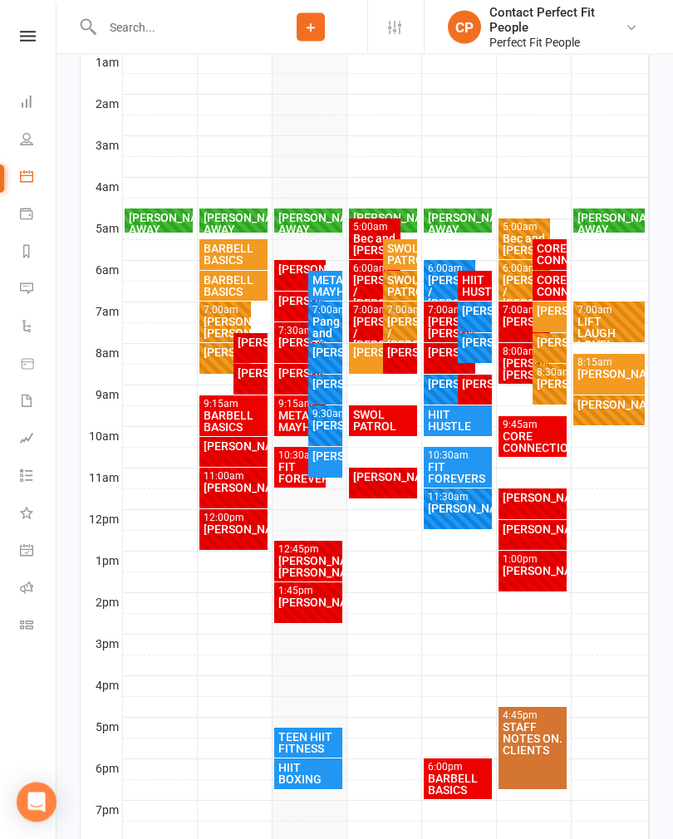
scroll to position [341, 0]
click at [359, 292] on div "[PERSON_NAME] / [PERSON_NAME]" at bounding box center [375, 291] width 46 height 35
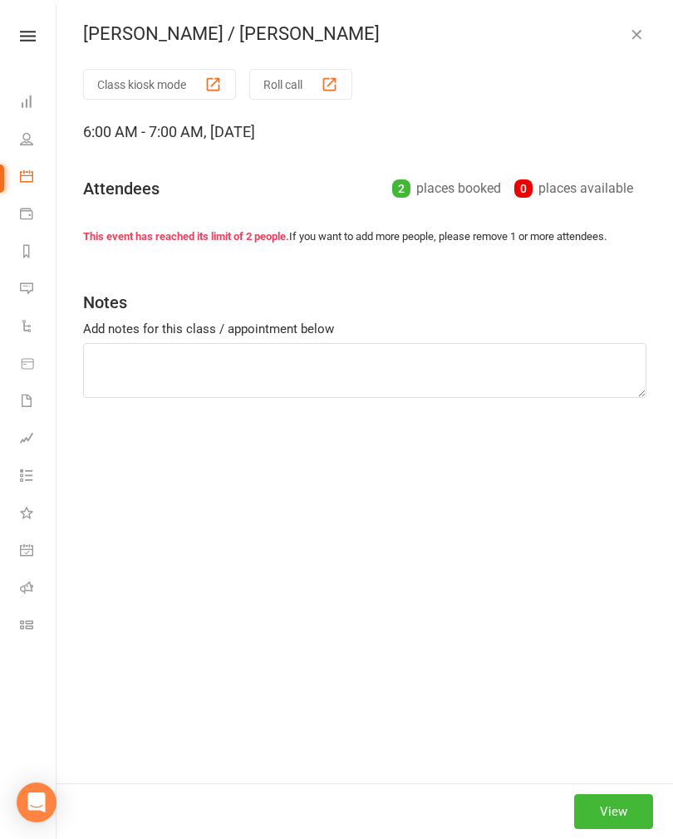
type textarea "BB squats BB hip thrust Kneeling cable rotation X4 Bench press Chest fly cable …"
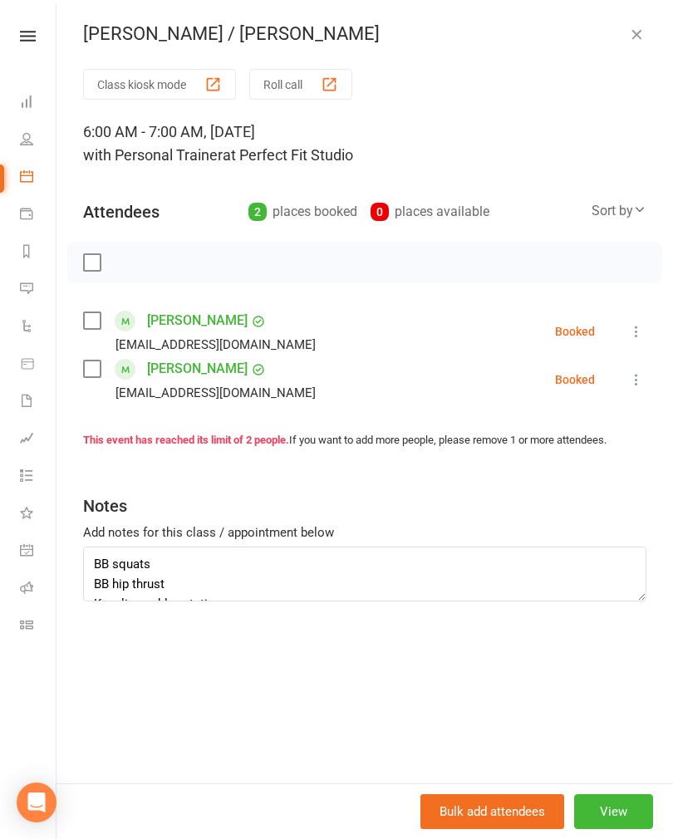
scroll to position [366, 0]
click at [636, 29] on icon "button" at bounding box center [636, 34] width 17 height 17
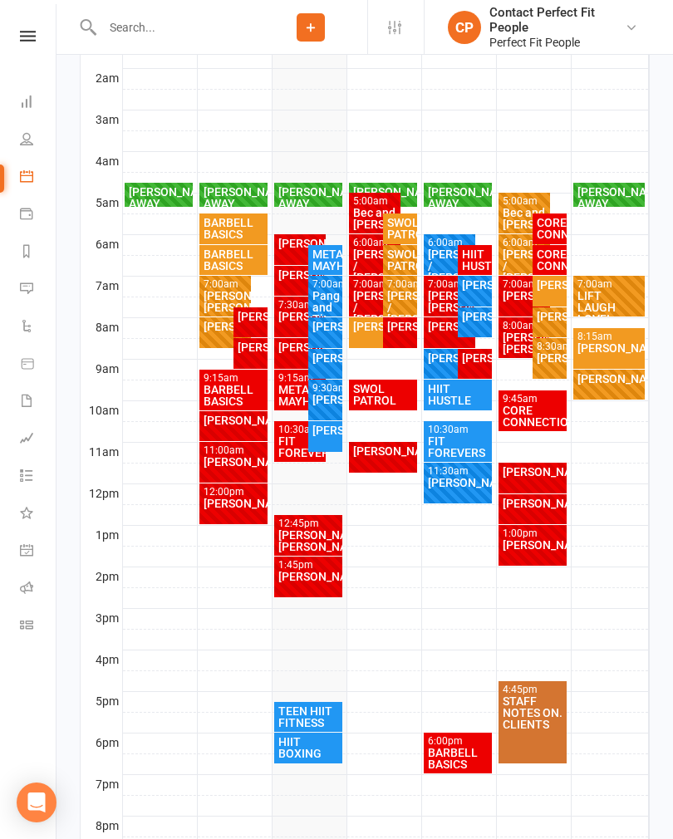
click at [404, 256] on div "SWOL PATROL" at bounding box center [399, 259] width 27 height 23
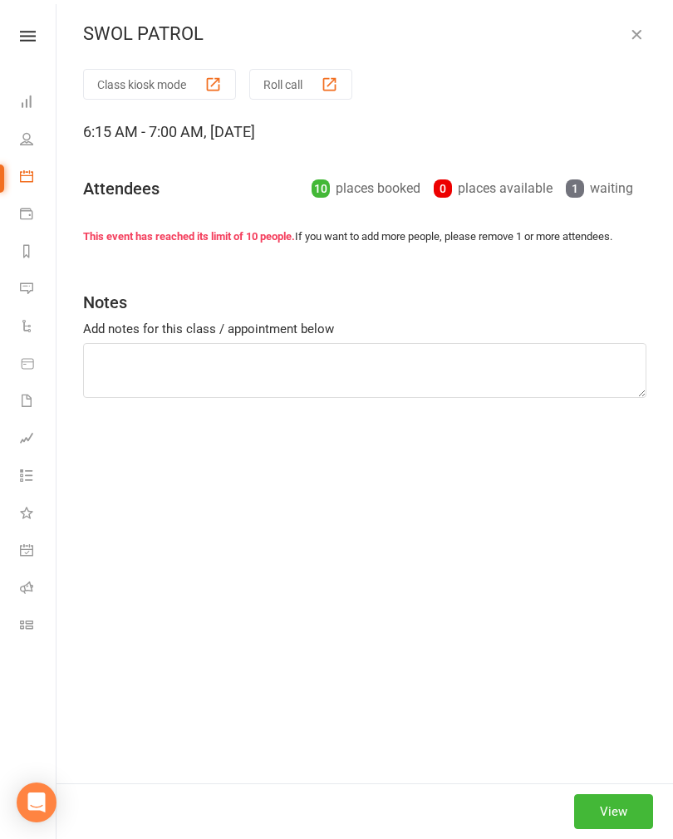
type textarea "40/20 4 sets Cable Rear Delt Cable Flys Hex B-stance DL Bear Plank Knee Taps Be…"
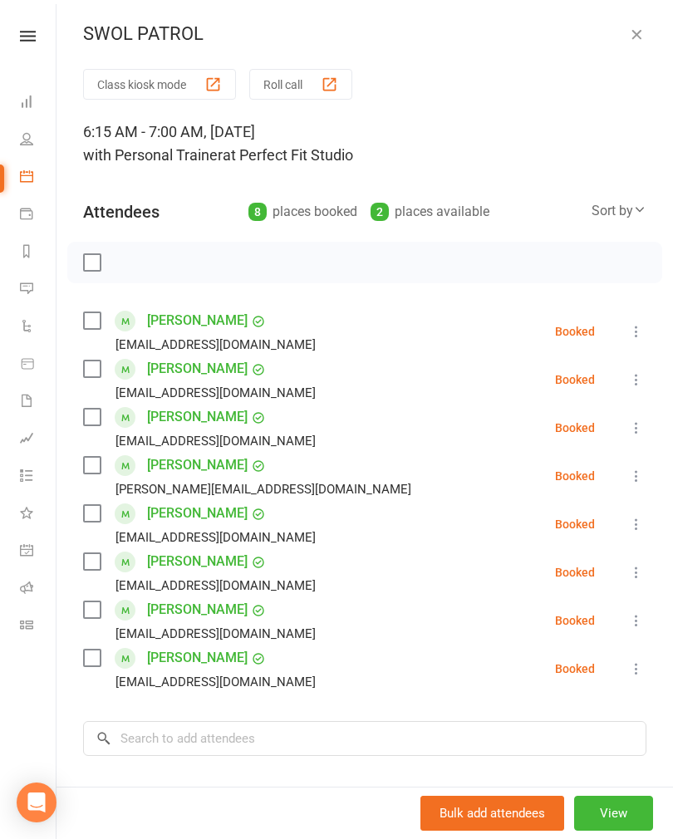
scroll to position [0, 0]
click at [644, 30] on icon "button" at bounding box center [636, 34] width 17 height 17
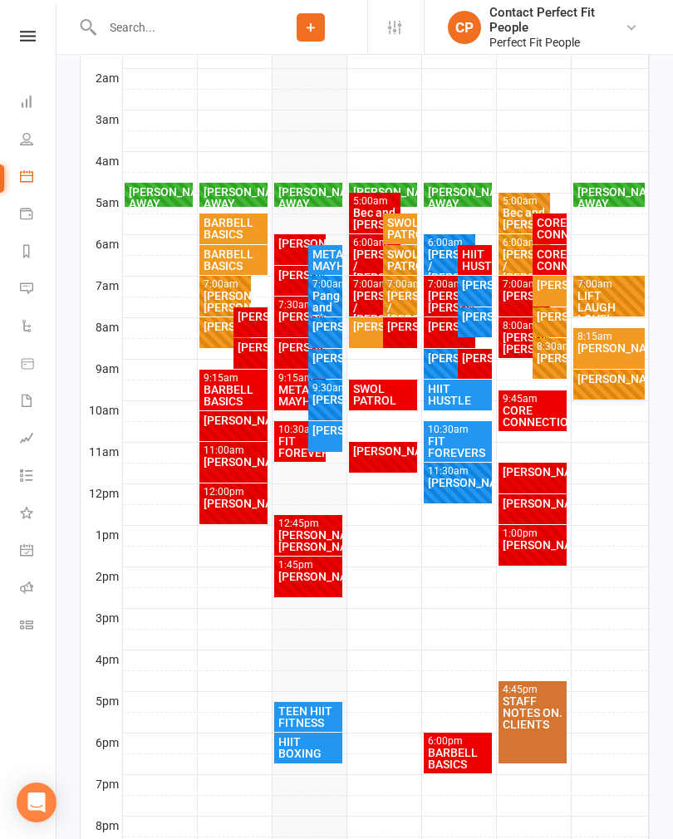
click at [408, 224] on div "SWOL PATROL" at bounding box center [399, 228] width 27 height 23
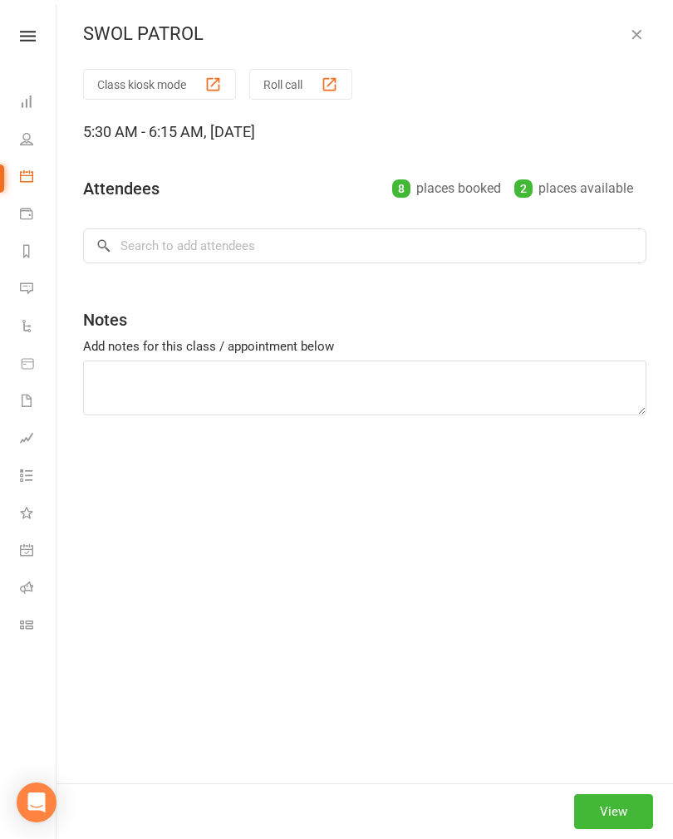
type textarea "40/20 4 sets Cable Rear Delt Cable Flys Hex B-stance DL Bear Plank Knee Taps Be…"
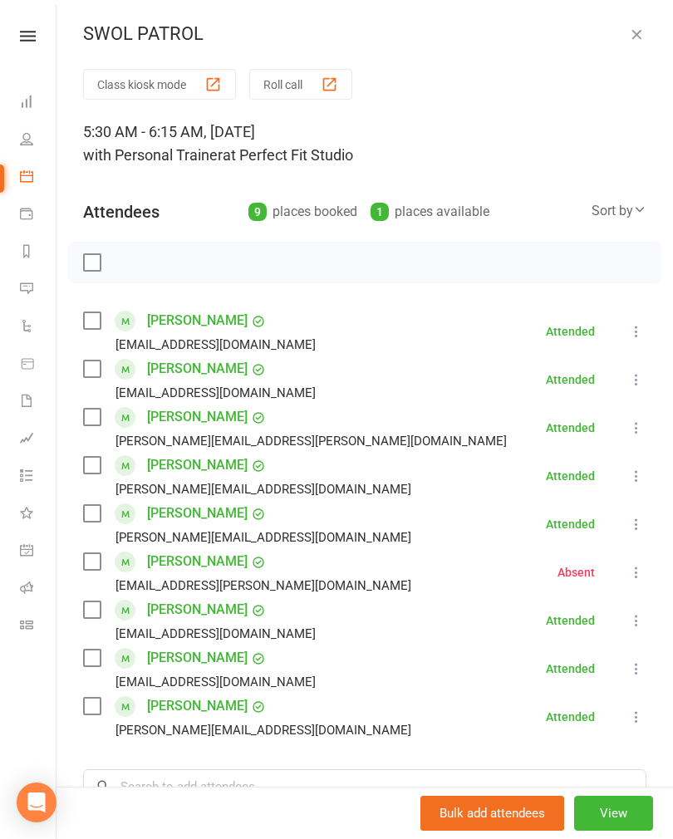
click at [642, 34] on icon "button" at bounding box center [636, 34] width 17 height 17
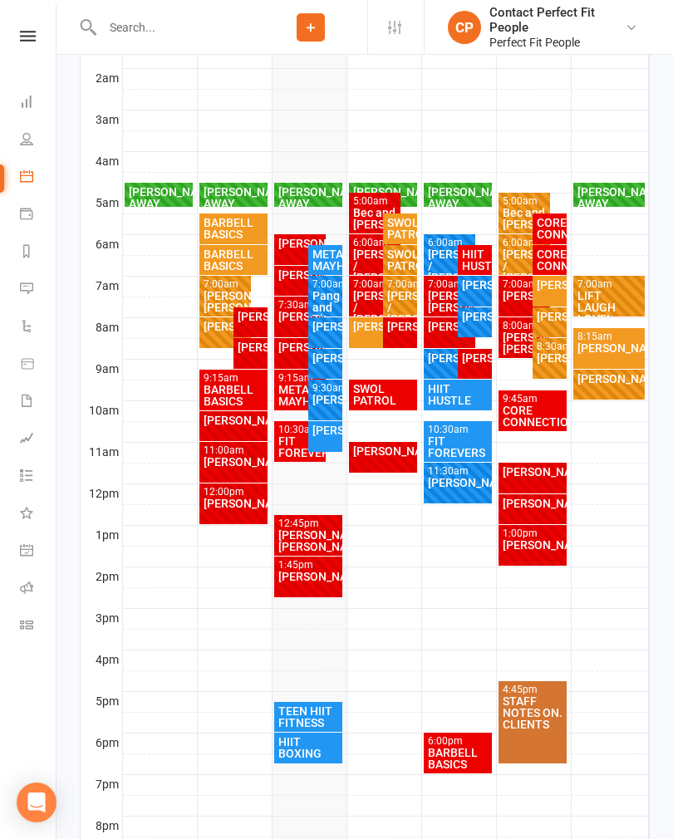
click at [402, 264] on div "SWOL PATROL" at bounding box center [399, 259] width 27 height 23
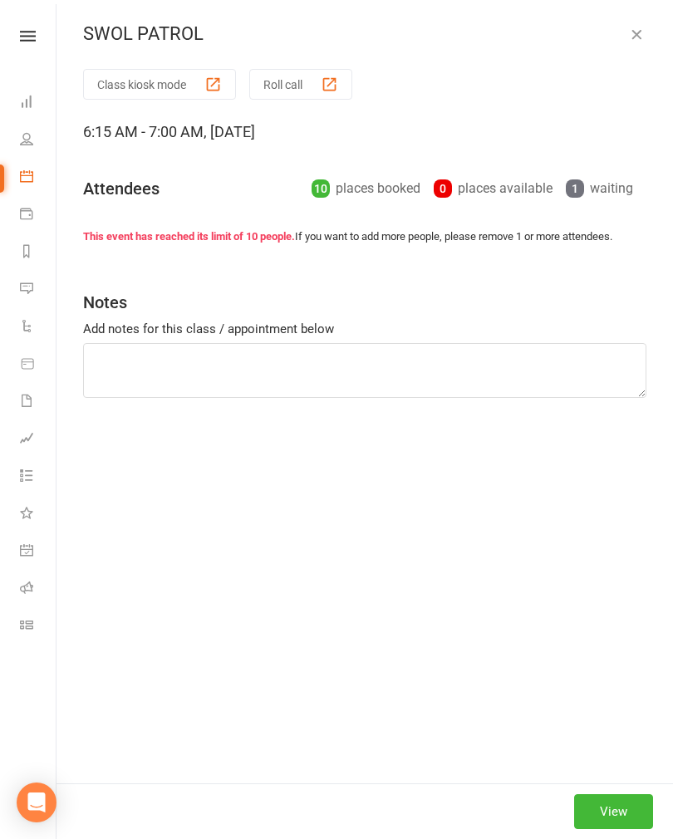
type textarea "40/20 4 sets Cable Rear Delt Cable Flys Hex B-stance DL Bear Plank Knee Taps Be…"
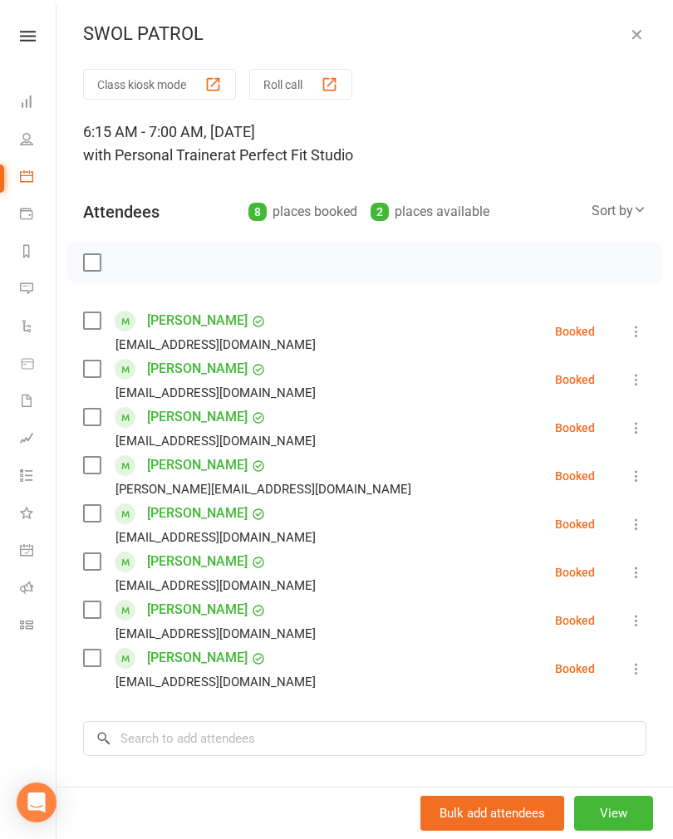
click at [642, 333] on icon at bounding box center [636, 331] width 17 height 17
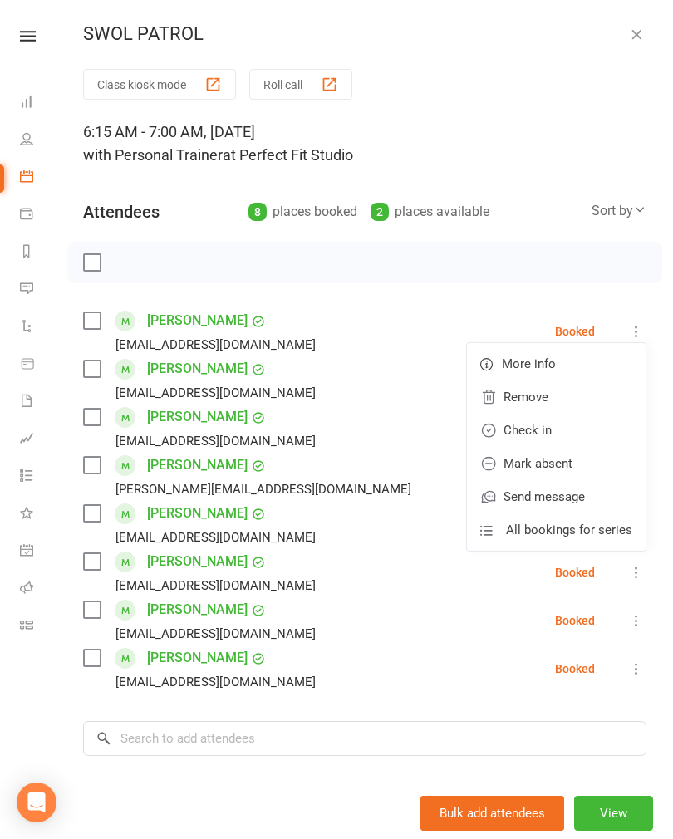
click at [576, 434] on link "Check in" at bounding box center [556, 430] width 179 height 33
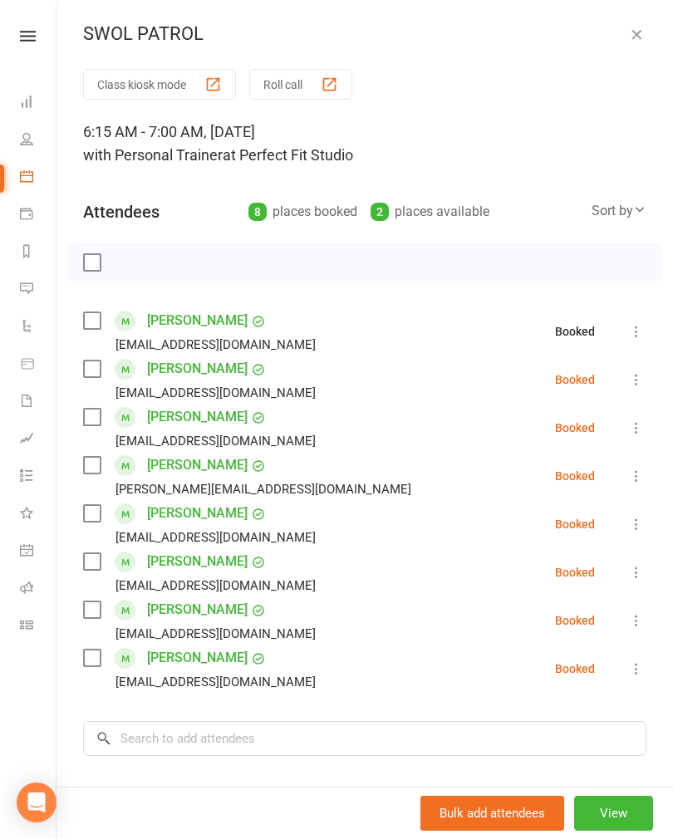
click at [633, 387] on icon at bounding box center [636, 379] width 17 height 17
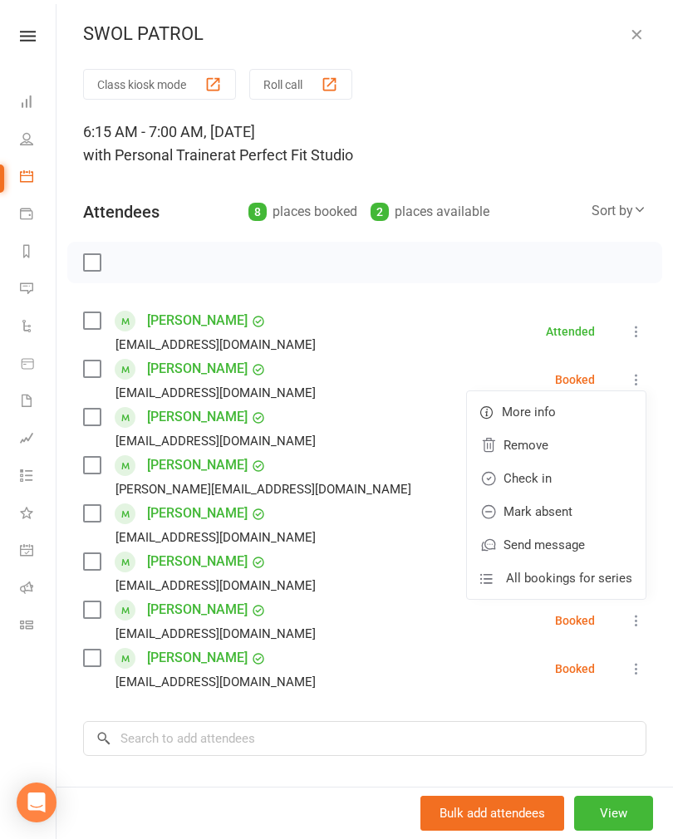
click at [578, 484] on link "Check in" at bounding box center [556, 478] width 179 height 33
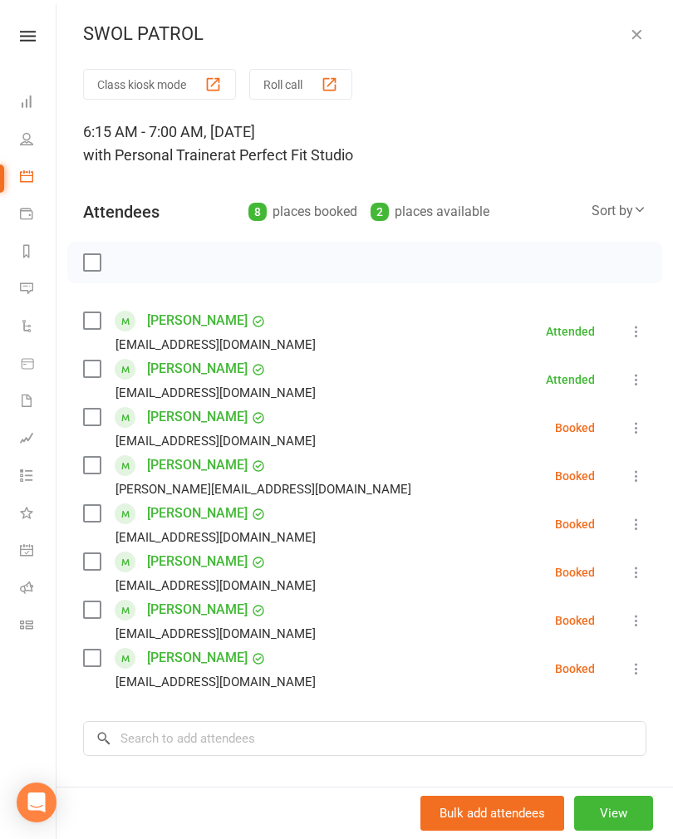
click at [638, 431] on icon at bounding box center [636, 428] width 17 height 17
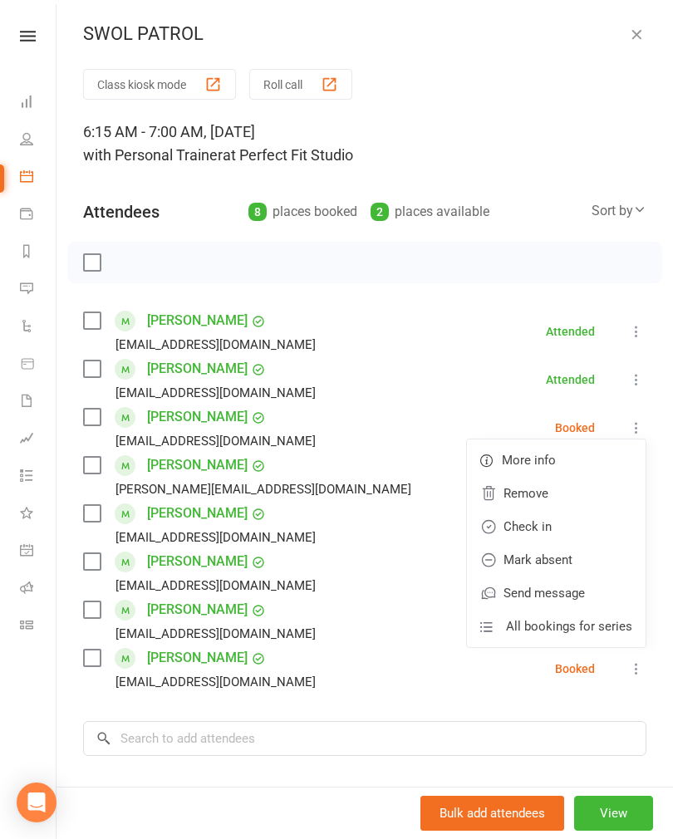
click at [584, 537] on link "Check in" at bounding box center [556, 526] width 179 height 33
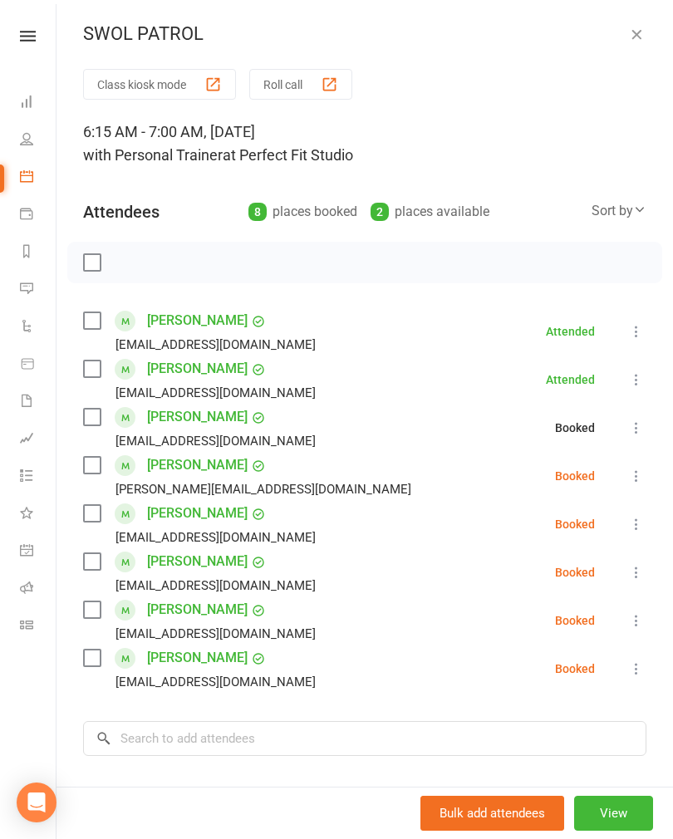
click at [639, 475] on icon at bounding box center [636, 476] width 17 height 17
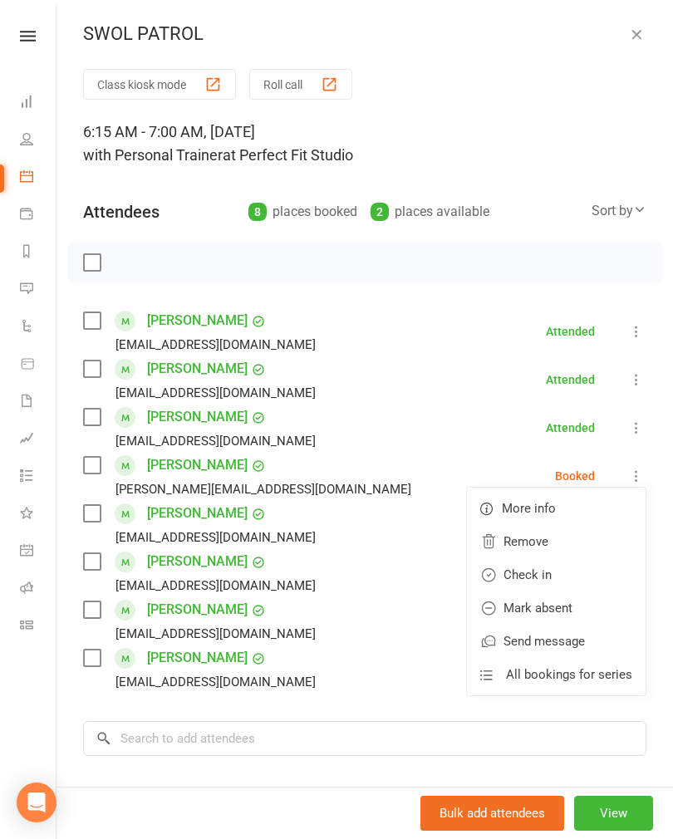
click at [577, 584] on link "Check in" at bounding box center [556, 574] width 179 height 33
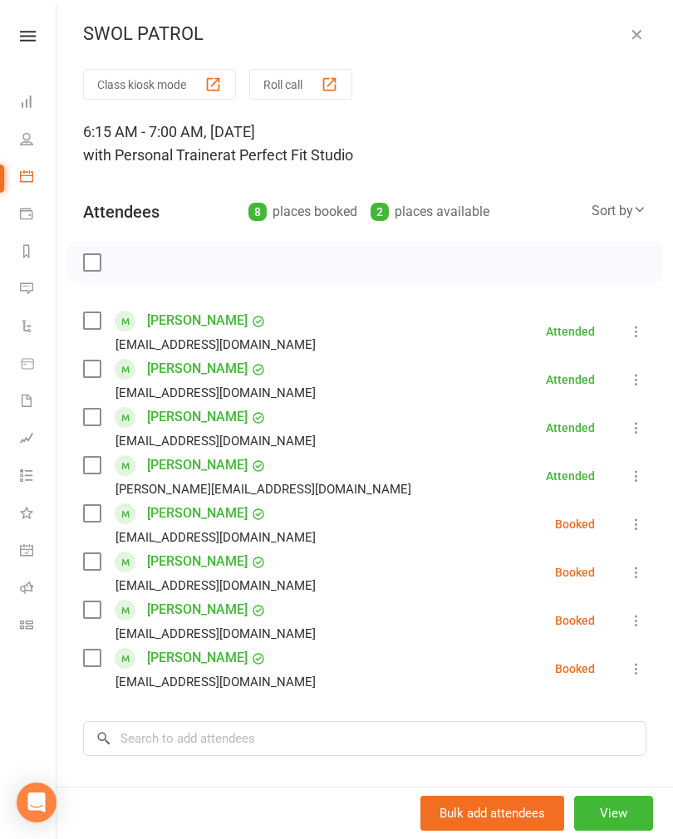
click at [645, 571] on icon at bounding box center [636, 572] width 17 height 17
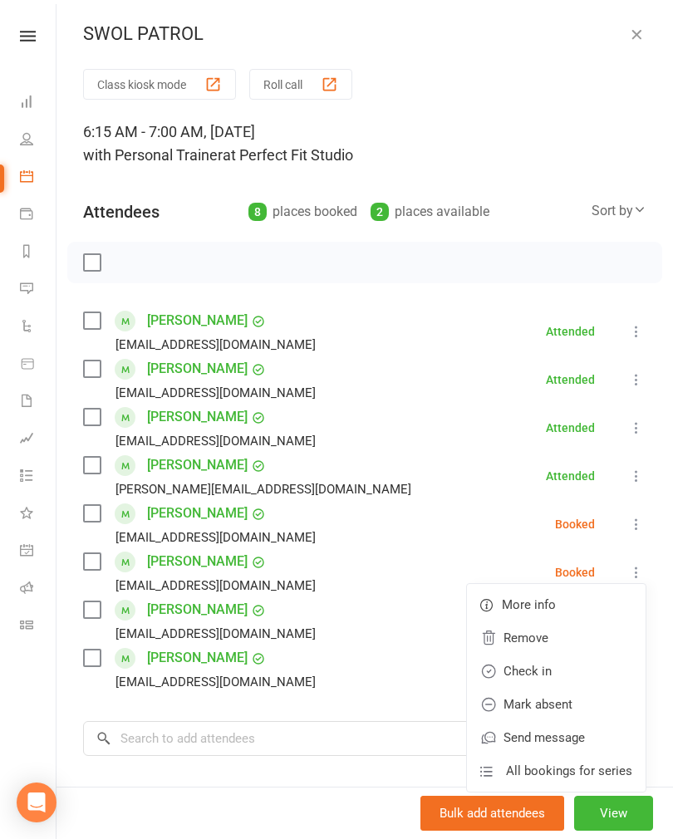
click at [590, 672] on link "Check in" at bounding box center [556, 671] width 179 height 33
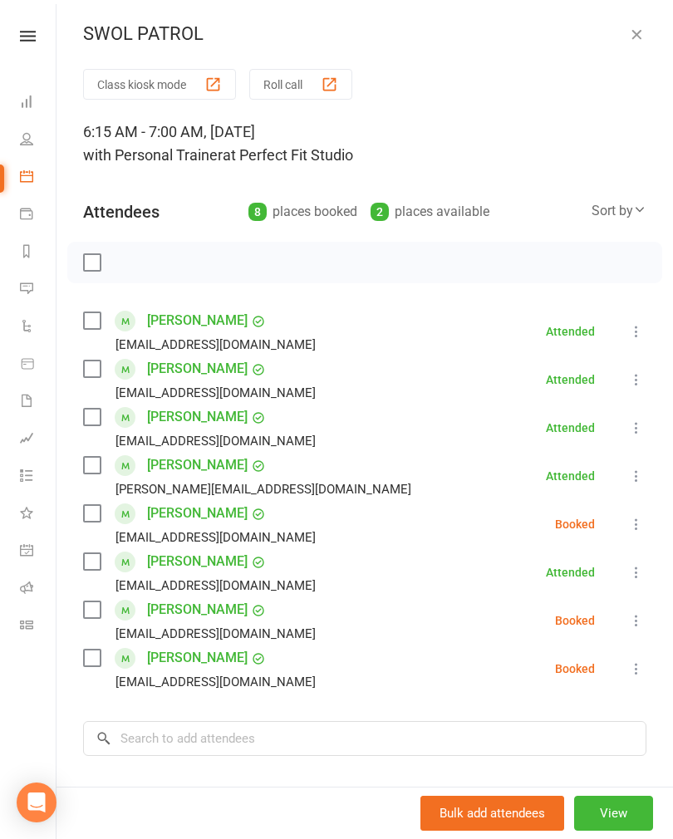
click at [636, 523] on icon at bounding box center [636, 524] width 17 height 17
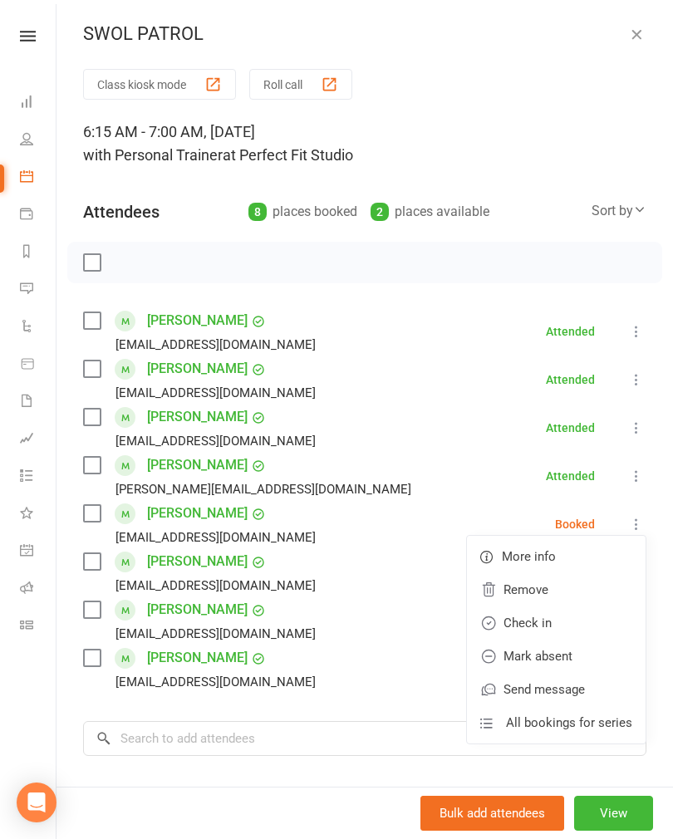
click at [574, 653] on link "Mark absent" at bounding box center [556, 656] width 179 height 33
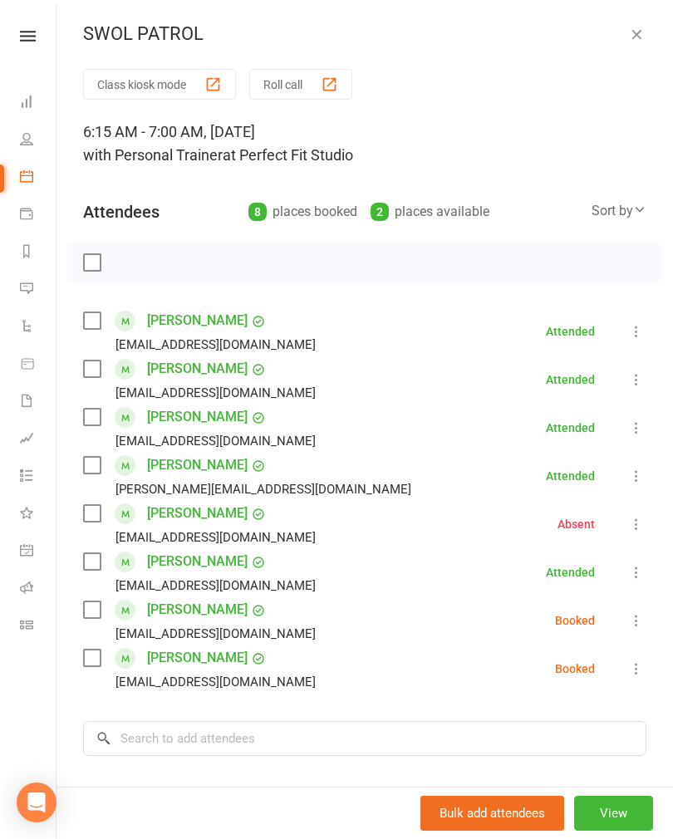
click at [636, 619] on icon at bounding box center [636, 620] width 17 height 17
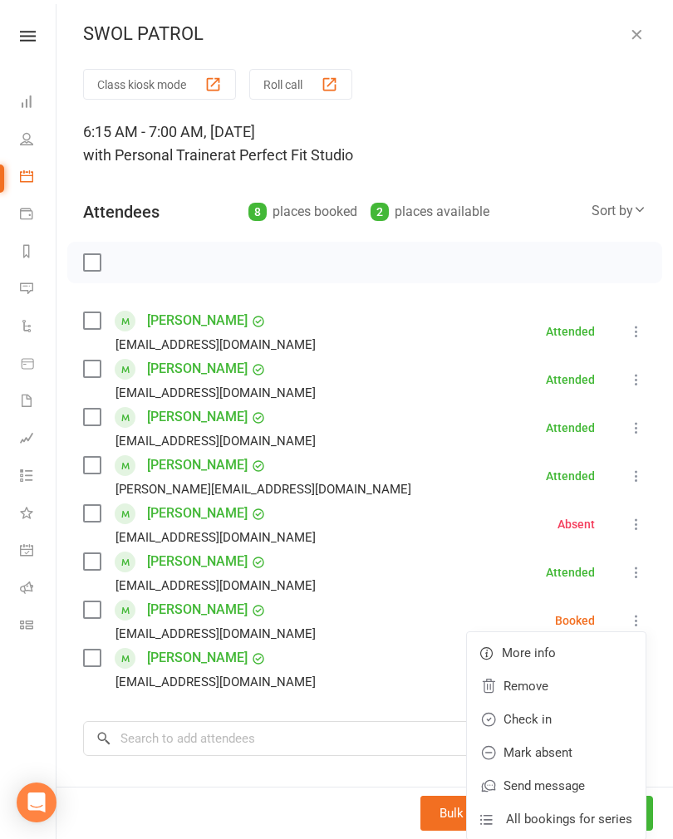
click at [559, 715] on link "Check in" at bounding box center [556, 719] width 179 height 33
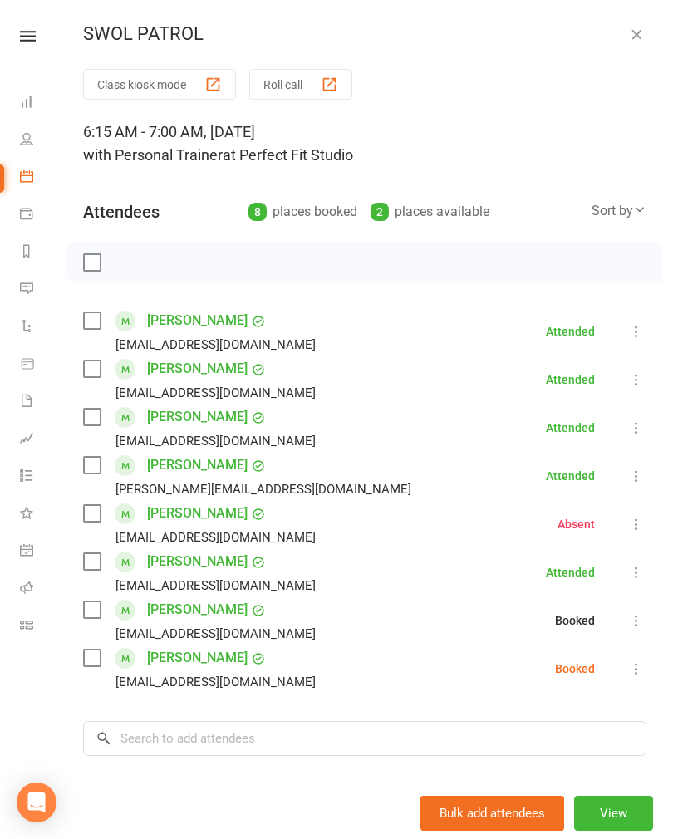
click at [635, 630] on button at bounding box center [636, 621] width 20 height 20
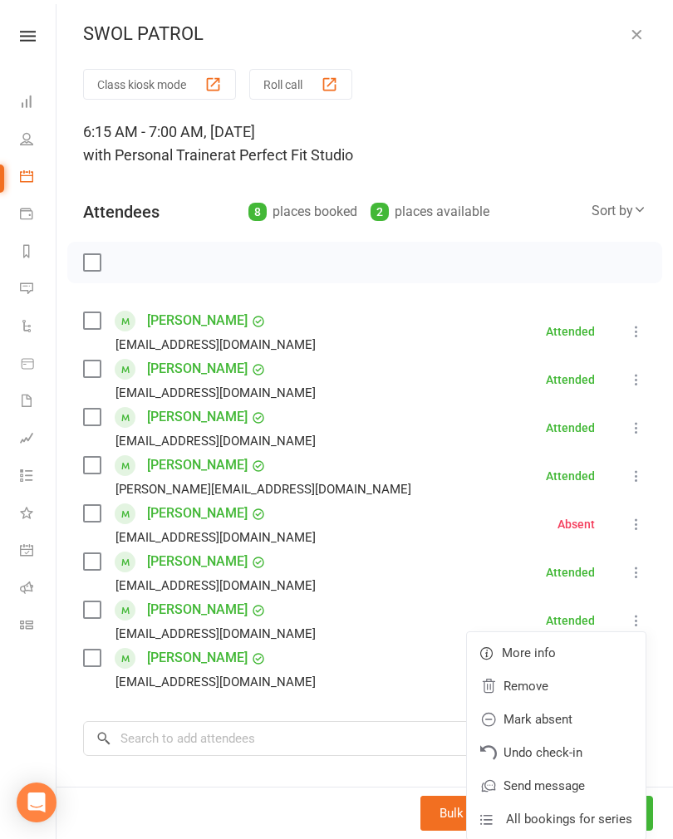
click at [622, 617] on li "[PERSON_NAME] [EMAIL_ADDRESS][DOMAIN_NAME] Attended More info Remove Mark absen…" at bounding box center [364, 621] width 563 height 48
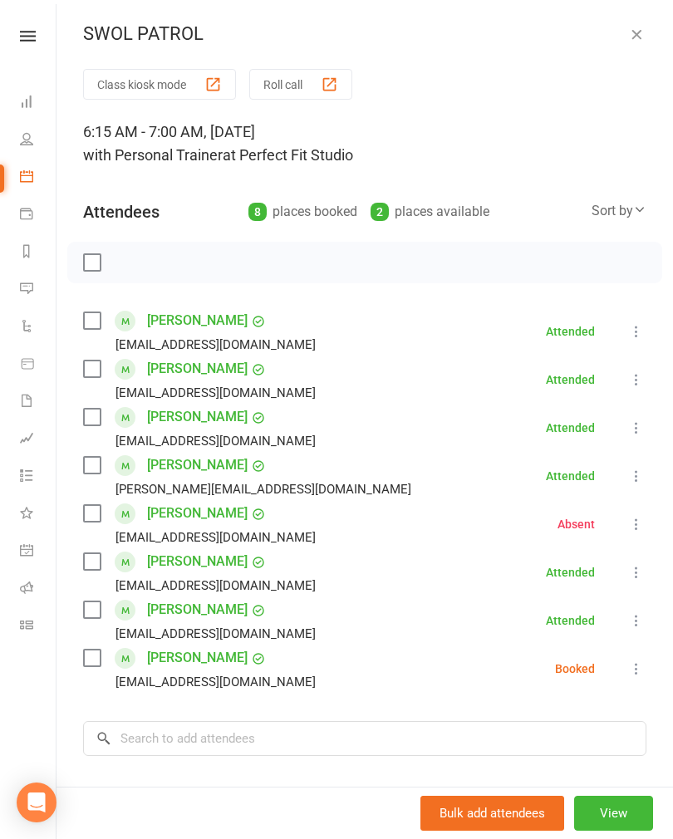
click at [644, 671] on icon at bounding box center [636, 669] width 17 height 17
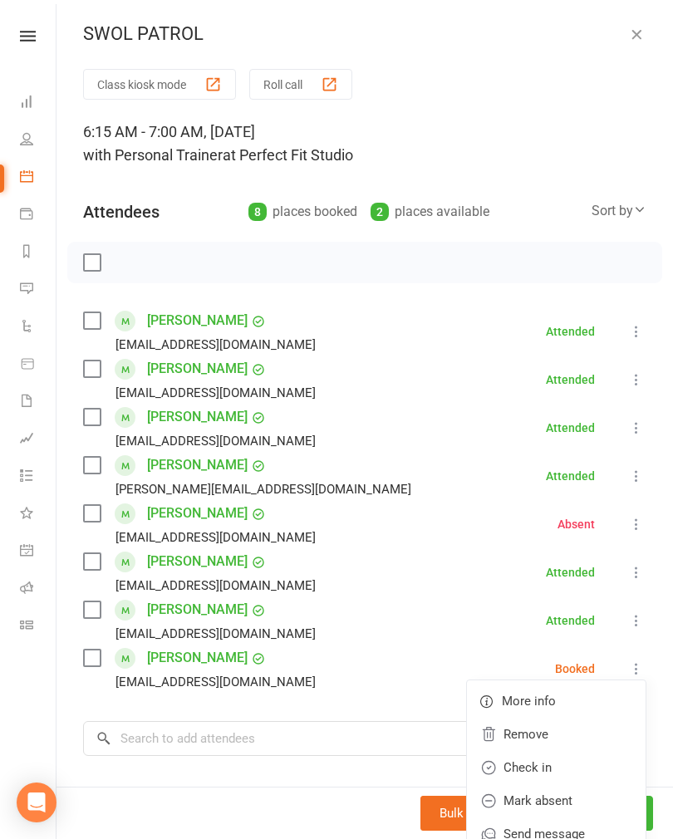
click at [554, 757] on link "Check in" at bounding box center [556, 767] width 179 height 33
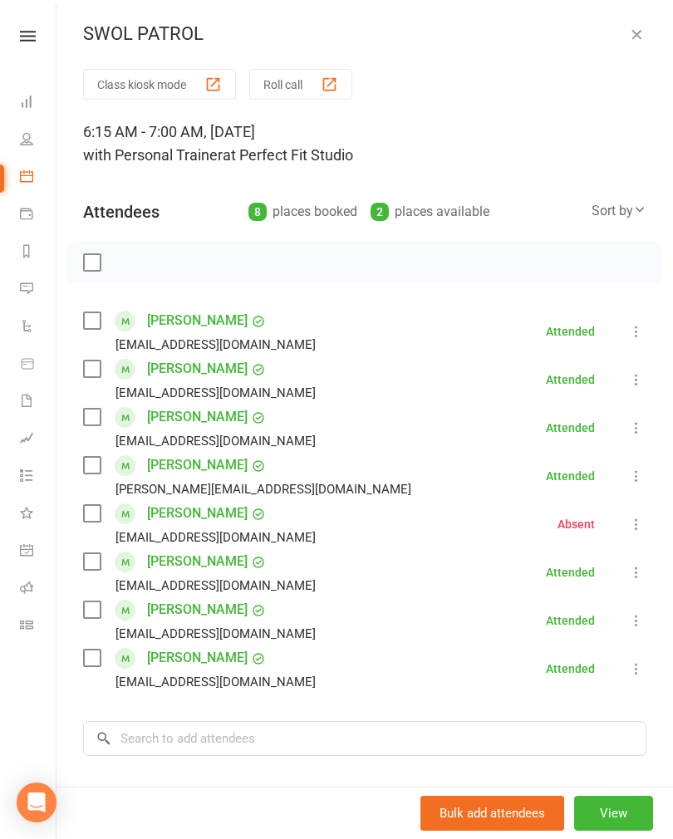
click at [634, 31] on icon "button" at bounding box center [636, 34] width 17 height 17
